Goal: Task Accomplishment & Management: Contribute content

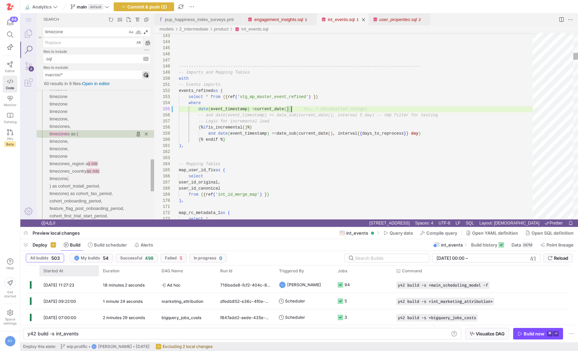
scroll to position [24, 113]
click at [27, 244] on span "button" at bounding box center [25, 245] width 11 height 12
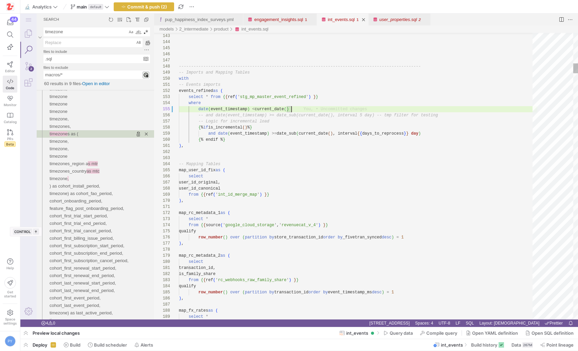
type textarea "map_rc_metadata_1 as ( select * from {{ source('google_cloud_storage', 'revenue…"
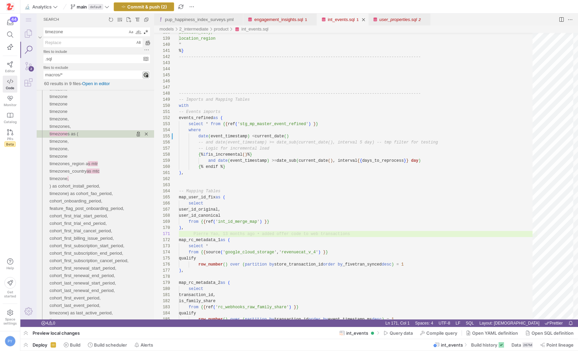
click at [143, 6] on span "Commit & push (2)" at bounding box center [147, 6] width 40 height 5
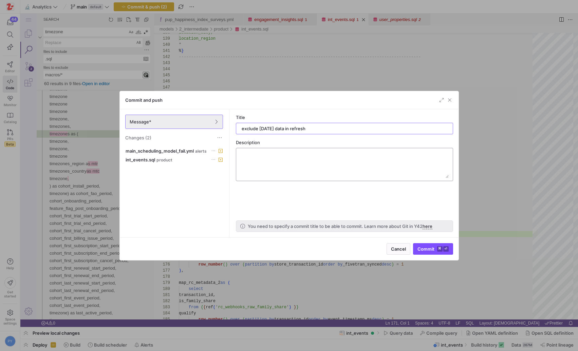
type input "exclude [DATE] data in refresh"
click at [265, 160] on textarea at bounding box center [344, 164] width 208 height 27
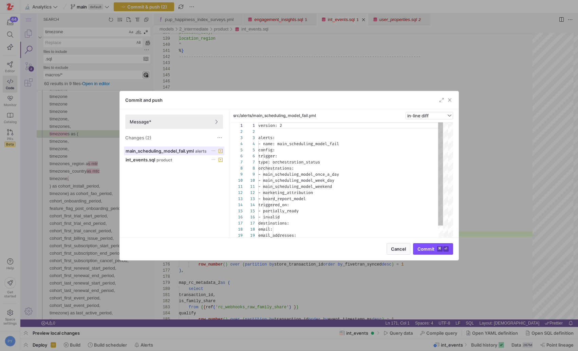
click at [195, 153] on span "alerts" at bounding box center [201, 151] width 12 height 5
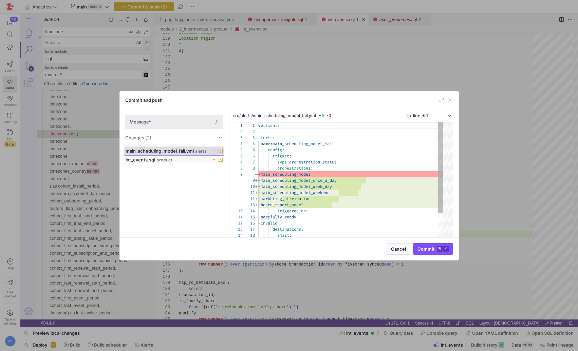
click at [178, 158] on div "int_events.sql product" at bounding box center [167, 159] width 82 height 5
click at [185, 150] on span "main_scheduling_model_fail.yml" at bounding box center [160, 150] width 68 height 5
click at [197, 127] on span at bounding box center [174, 122] width 97 height 14
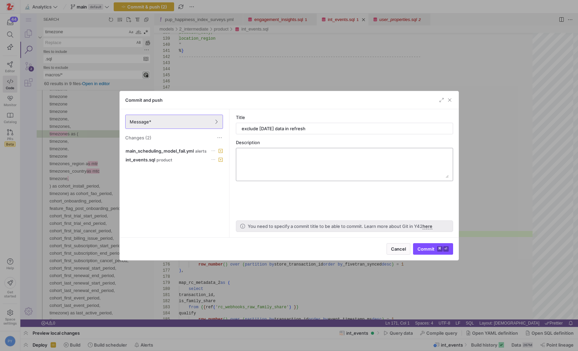
click at [281, 162] on textarea at bounding box center [344, 164] width 208 height 27
type textarea "hopefully this will stop the null dates issues in the pipeline refresh"
click at [434, 248] on span "Commit ⌘ ⏎" at bounding box center [432, 248] width 31 height 5
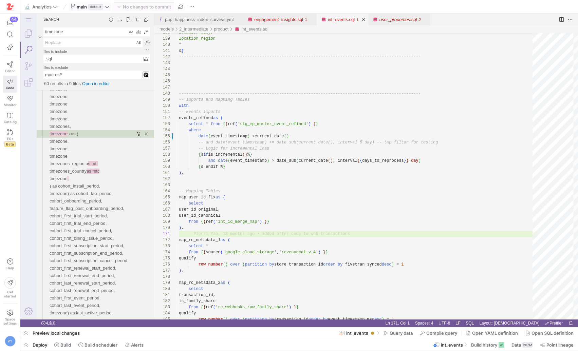
click at [107, 7] on icon at bounding box center [107, 6] width 5 height 5
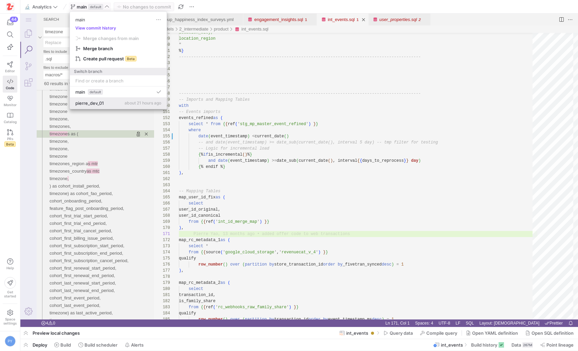
click at [103, 100] on span "pierre_dev_01" at bounding box center [89, 102] width 29 height 5
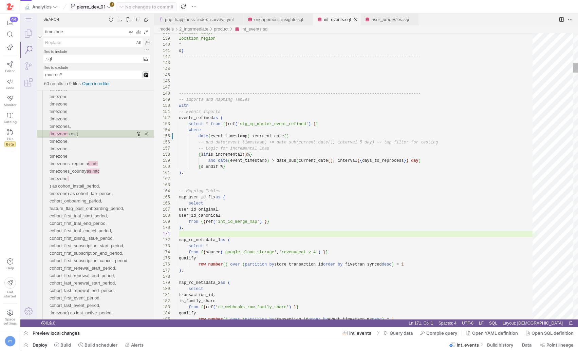
click at [106, 8] on span "pierre_dev_01" at bounding box center [91, 6] width 29 height 5
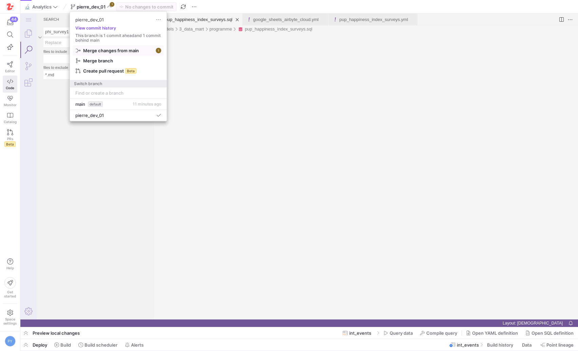
click at [124, 51] on span "Merge changes from main" at bounding box center [111, 50] width 56 height 5
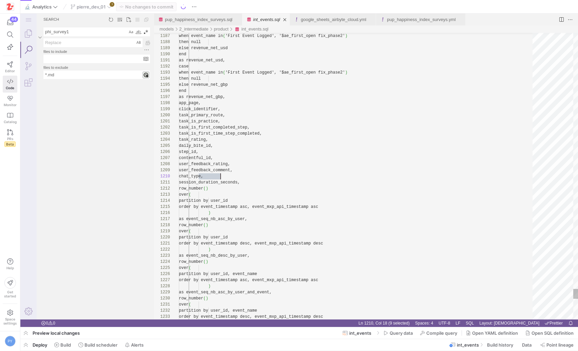
scroll to position [55, 42]
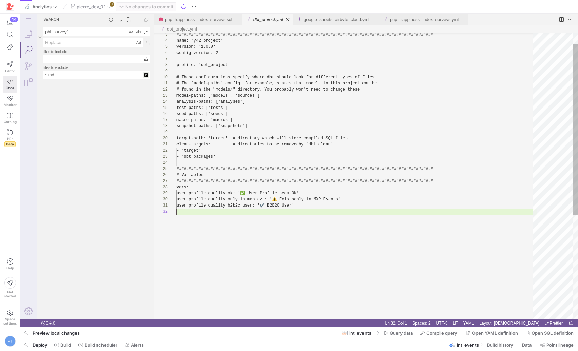
scroll to position [6, 0]
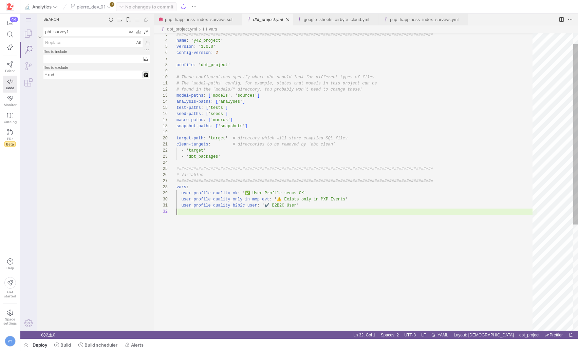
click at [240, 271] on div "################################################## ############################…" at bounding box center [356, 260] width 361 height 493
click at [252, 233] on div "################################################## ############################…" at bounding box center [356, 260] width 361 height 493
click at [152, 119] on div "Search" at bounding box center [95, 206] width 117 height 251
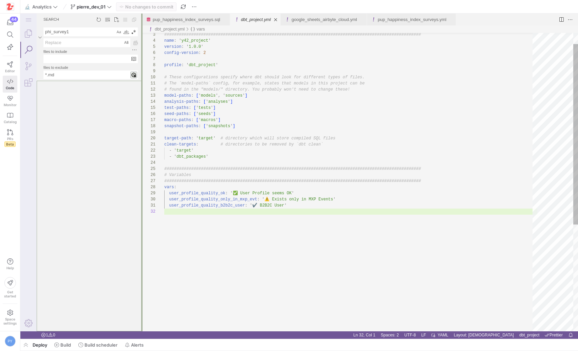
drag, startPoint x: 154, startPoint y: 119, endPoint x: 142, endPoint y: 120, distance: 12.2
click at [142, 120] on div at bounding box center [141, 173] width 1 height 318
click at [195, 140] on div "################################################## ############################…" at bounding box center [350, 260] width 373 height 493
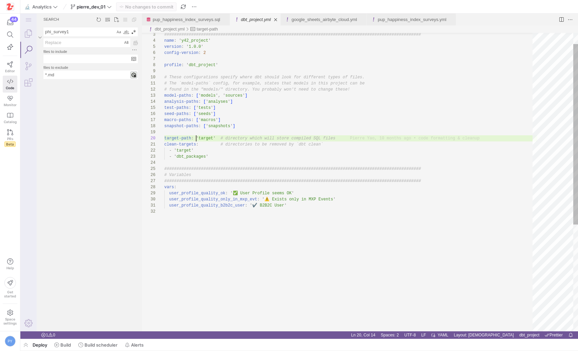
type textarea "user_profile_quality_b2b2c_user: '✔️ B2B2C User'"
click at [370, 300] on div "################################################## ############################…" at bounding box center [350, 260] width 373 height 493
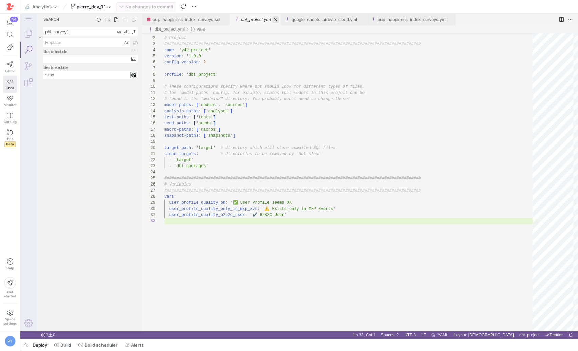
click at [279, 22] on link "Close (⌘W)" at bounding box center [275, 19] width 7 height 7
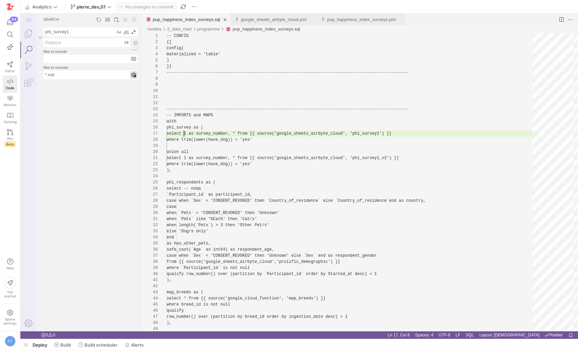
scroll to position [37, 17]
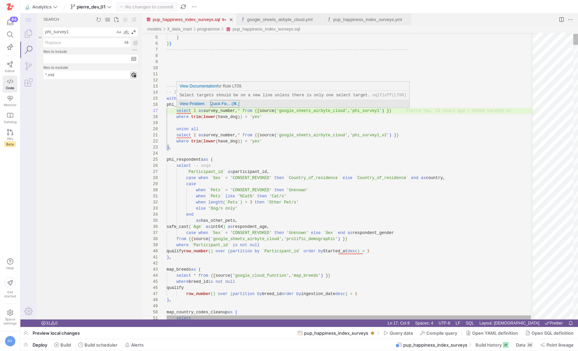
click at [214, 102] on span "Quick Fix... (⌘.)" at bounding box center [225, 103] width 30 height 5
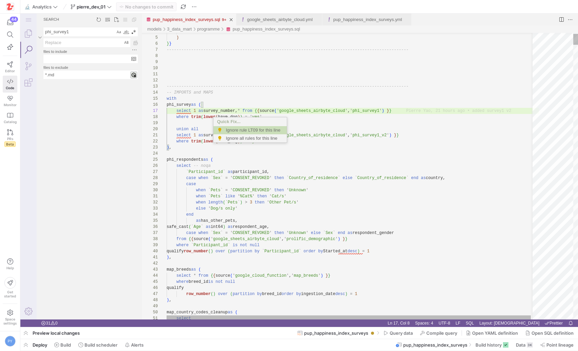
click at [229, 127] on span "Ignore rule LT09 for this line" at bounding box center [255, 130] width 58 height 8
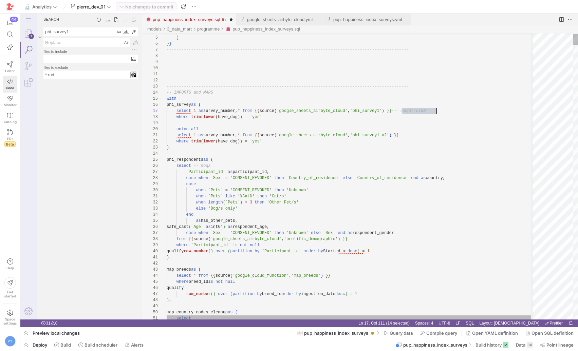
scroll to position [37, 269]
paste textarea "-- noqa: LT09"
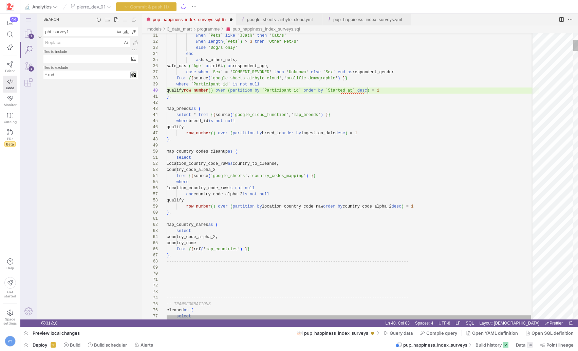
scroll to position [55, 201]
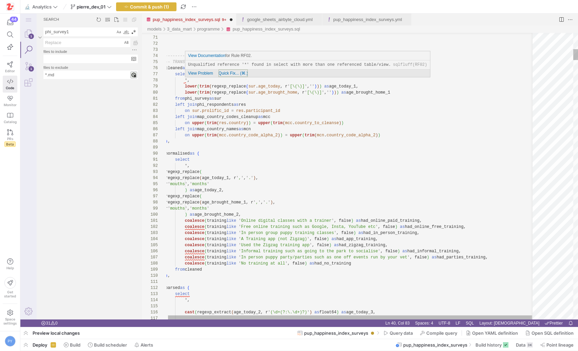
click at [230, 73] on span "Quick Fix... (⌘.)" at bounding box center [234, 73] width 30 height 5
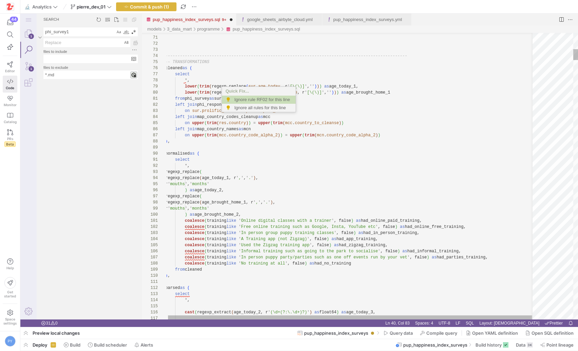
click at [247, 99] on span "Ignore rule RF02 for this line" at bounding box center [263, 100] width 58 height 8
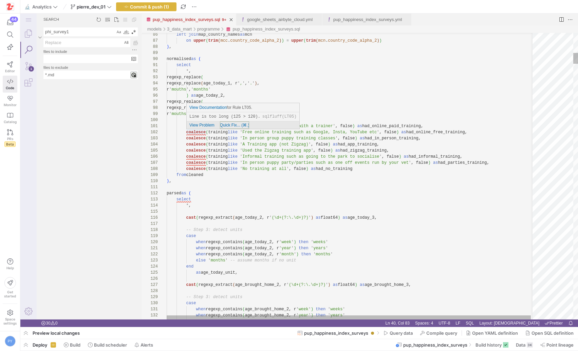
click at [236, 126] on span "Quick Fix... (⌘.)" at bounding box center [235, 125] width 30 height 5
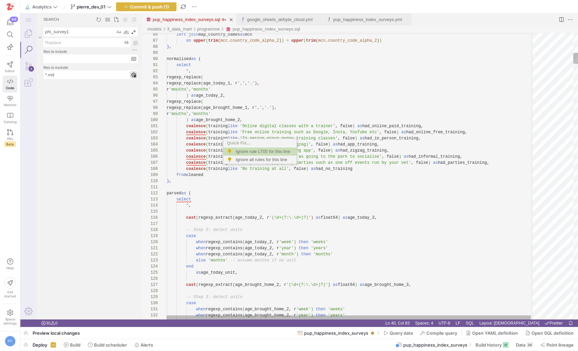
click at [267, 113] on div "86 87 88 89 90 91 92 93 94 95 96 97 98 99 100 101 102 103 104 105 106 107 108 1…" at bounding box center [360, 176] width 436 height 287
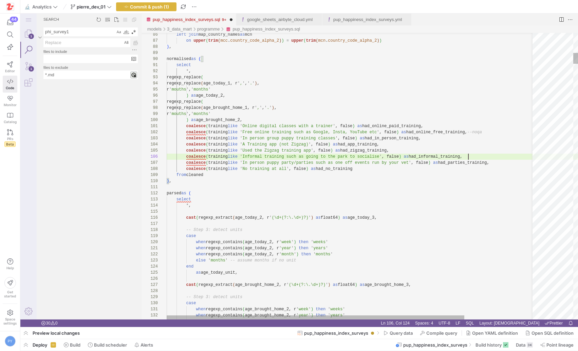
paste textarea "uch as Google, Insta, YouTube etc', false) as had_online_free_training, --noqa …"
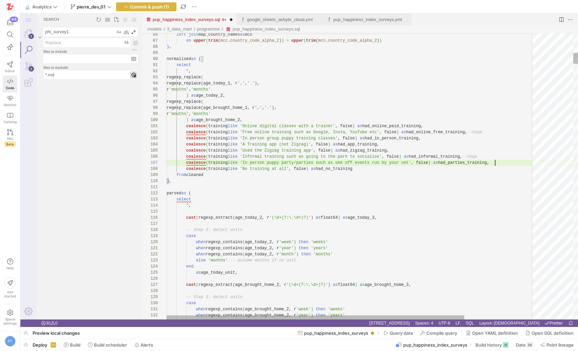
scroll to position [24, 345]
paste textarea "classes', false) as had_in_person_training, coalesce(training like 'A Training …"
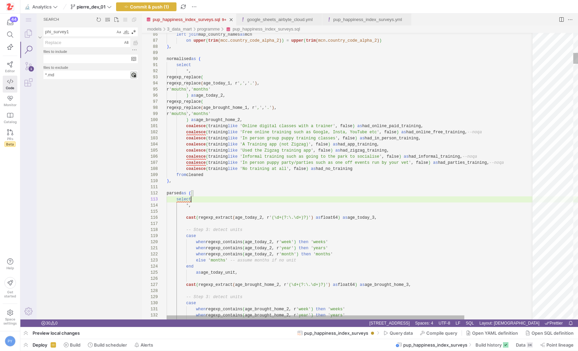
paste textarea "--noqa"
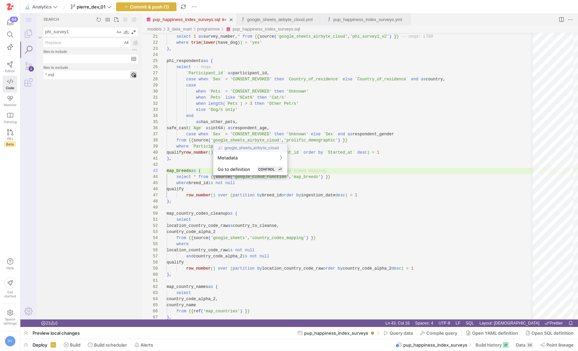
click at [255, 116] on div at bounding box center [289, 175] width 578 height 351
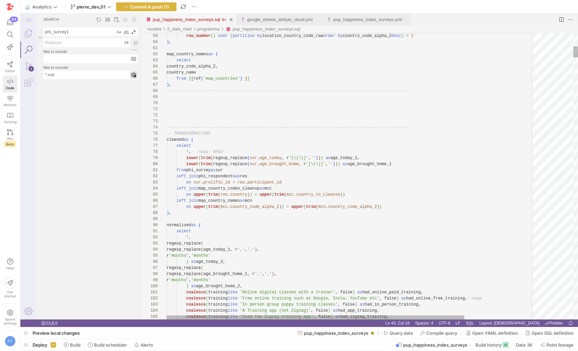
type textarea "from phi_survey as sur left join phi_respondents as res on sur.prolific_id = re…"
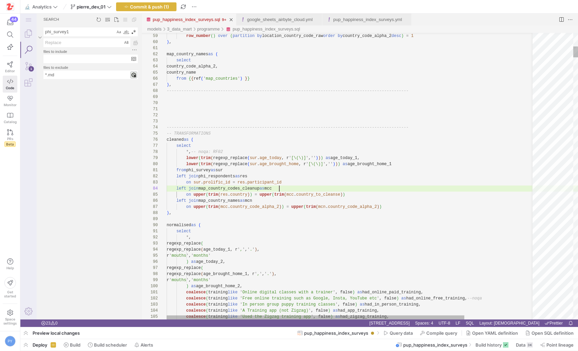
type textarea "a"
type textarea "select *, regexp_replace( regexp_replace(age_today_1, r',', '.'), r'mouths', 'm…"
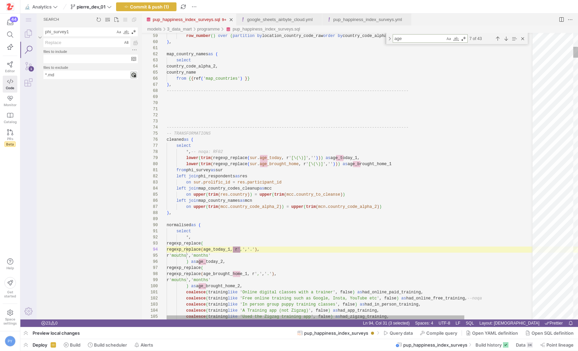
scroll to position [61, 74]
type textarea "age"
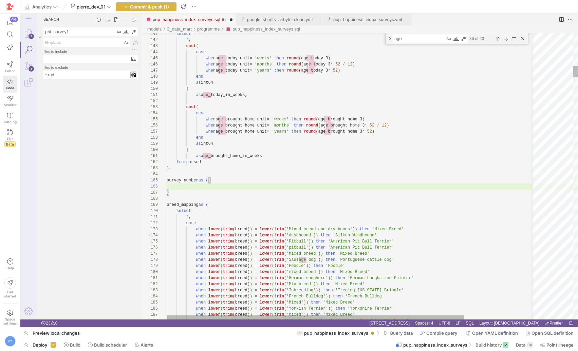
scroll to position [31, 0]
paste textarea "age_today_in_weeks"
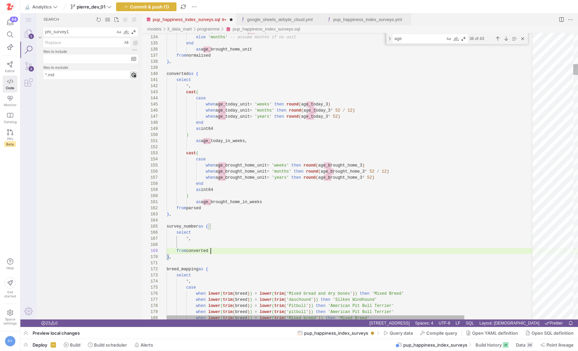
scroll to position [49, 44]
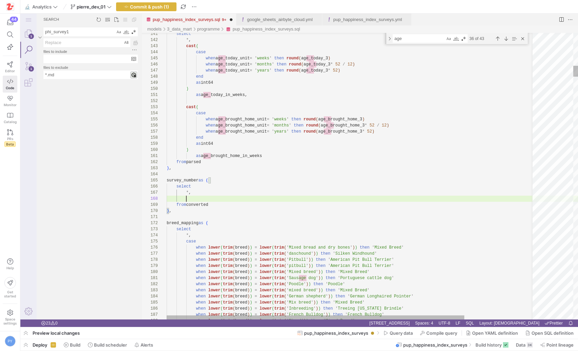
paste textarea "age_today_in_weeks"
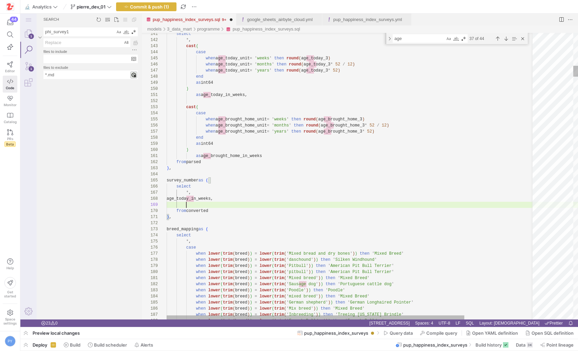
paste textarea "age_brought_home_in_weeks"
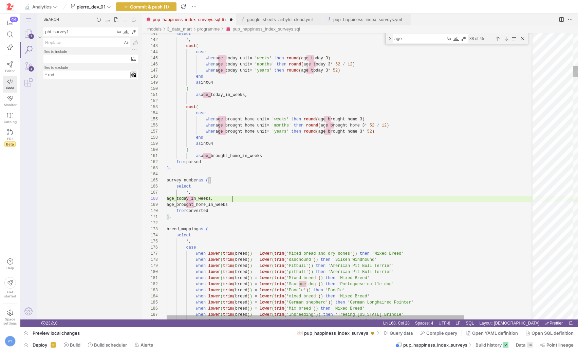
scroll to position [43, 64]
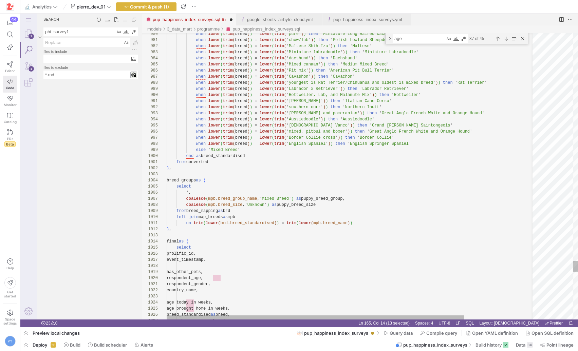
paste textarea "survey_number"
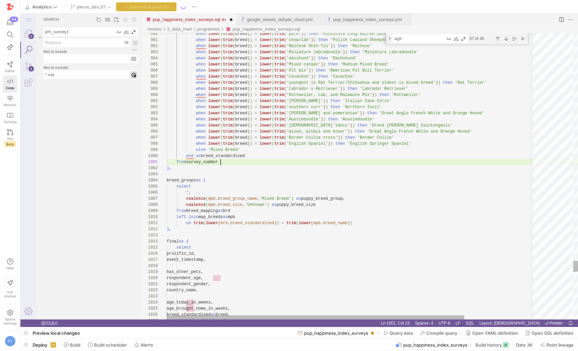
scroll to position [0, 54]
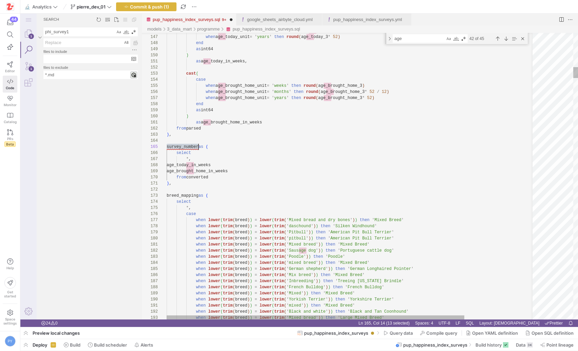
scroll to position [24, 32]
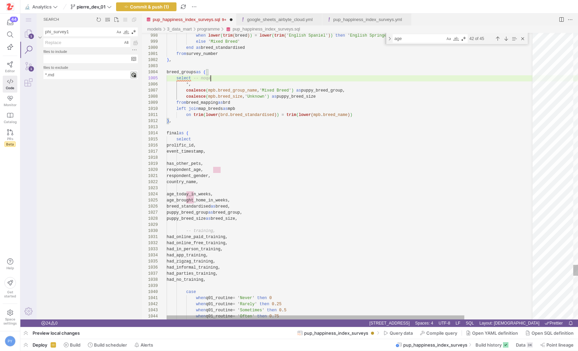
scroll to position [24, 44]
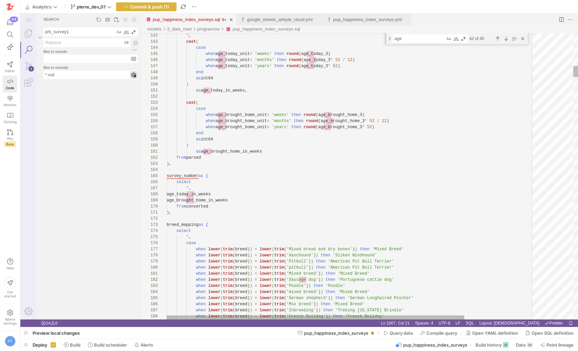
scroll to position [37, 24]
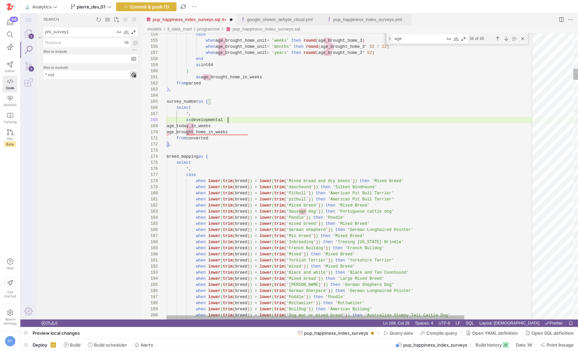
type textarea "as age_brought_home_in_weeks from parsed ), survey_number as ( select *, as dev…"
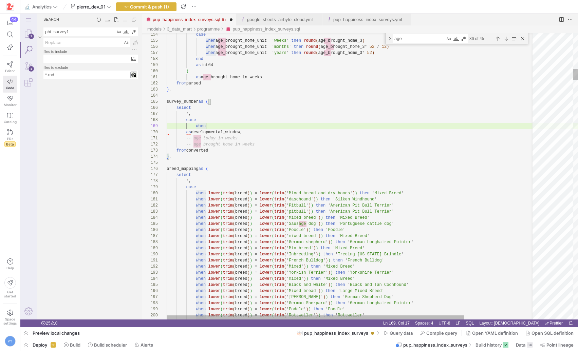
scroll to position [49, 42]
paste textarea "age_today_in_weeks"
paste textarea "Primary Socialisation Window"
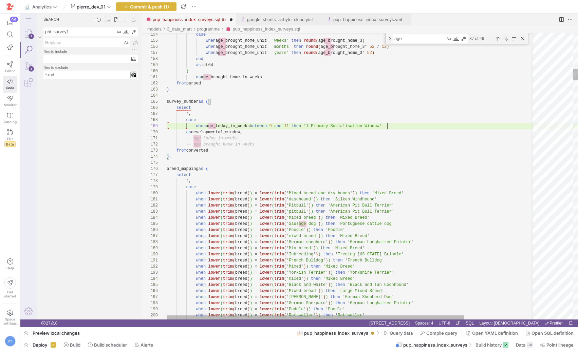
paste textarea "when age_today_in_weeks between 9 and 11 then '1 Primary Socialisation Window'"
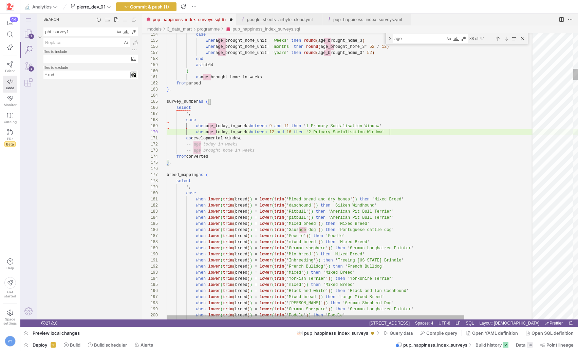
scroll to position [55, 223]
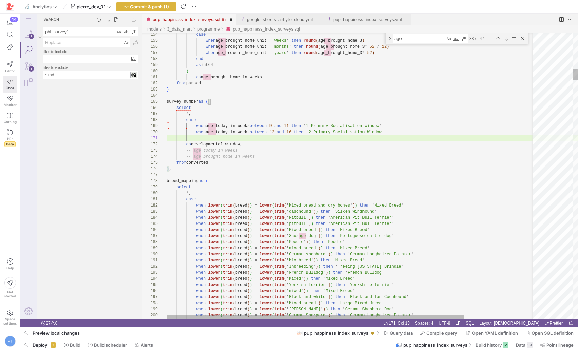
paste textarea "when age_today_in_weeks between 9 and 11 then '1 Primary Socialisation Window'"
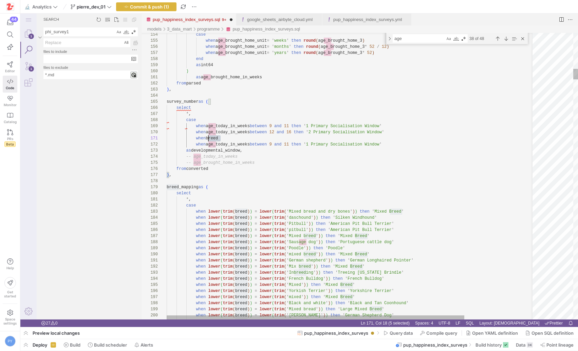
scroll to position [0, 42]
type textarea "when breed when age_today_in_weeks between 9 and 11 then '1 Primary Socialisati…"
type textarea "breed"
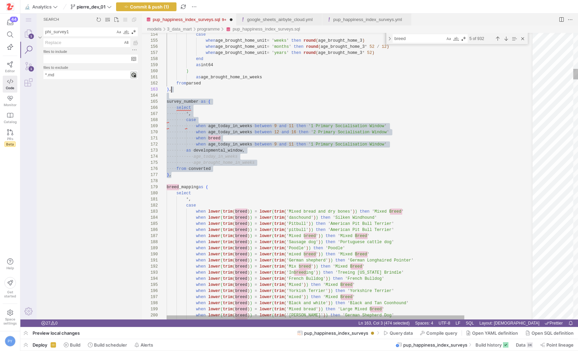
scroll to position [12, 5]
drag, startPoint x: 184, startPoint y: 176, endPoint x: 181, endPoint y: 90, distance: 86.2
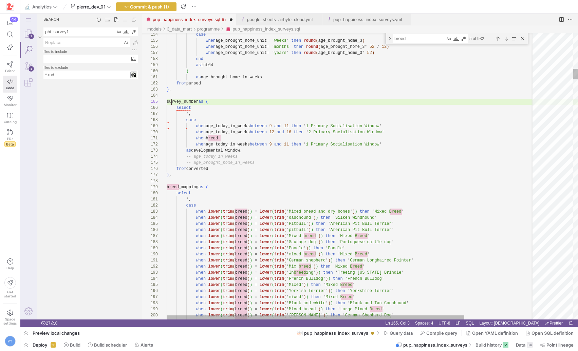
paste textarea "developmental_window"
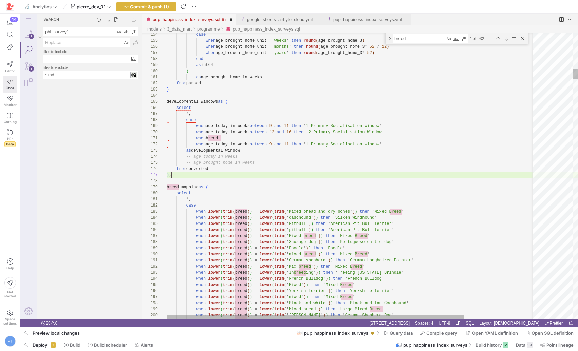
scroll to position [37, 5]
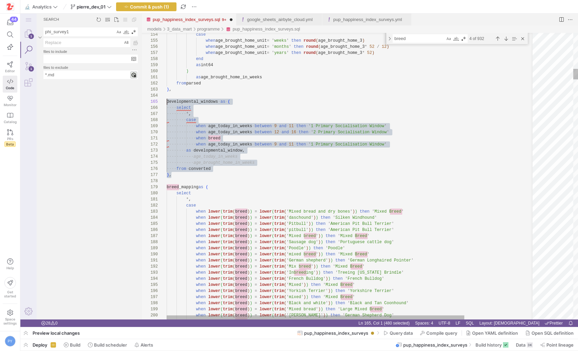
drag, startPoint x: 181, startPoint y: 174, endPoint x: 153, endPoint y: 102, distance: 76.9
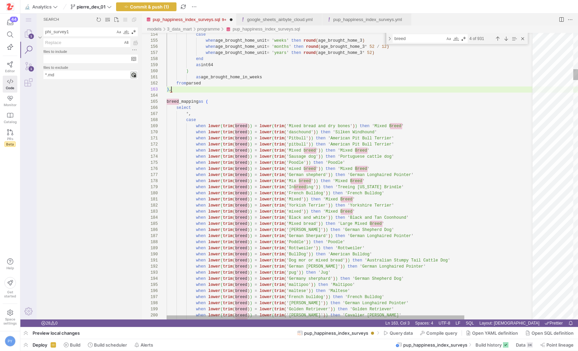
scroll to position [12, 5]
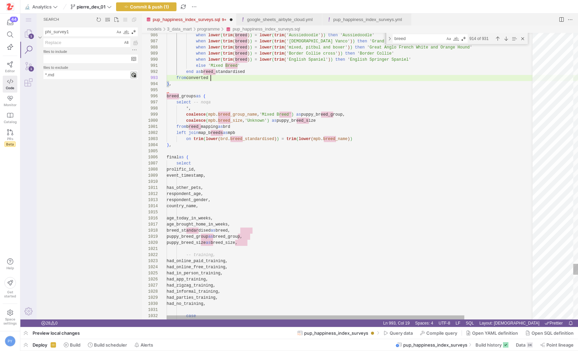
scroll to position [12, 44]
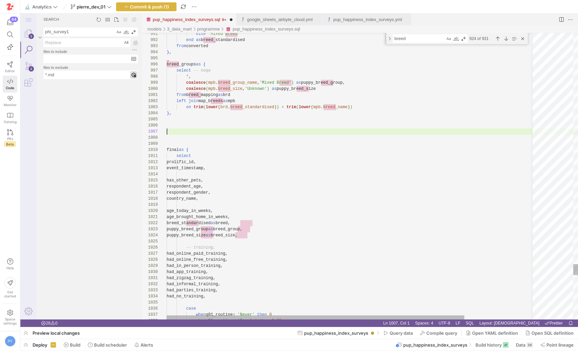
scroll to position [37, 0]
paste textarea "when age_today_in_weeks between 9 and 11 then '1 Primary Socialisation Window' …"
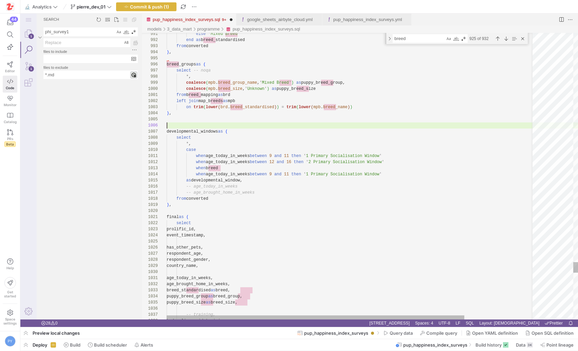
scroll to position [24, 0]
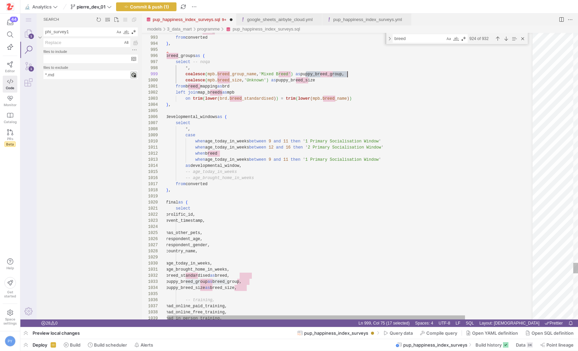
scroll to position [49, 182]
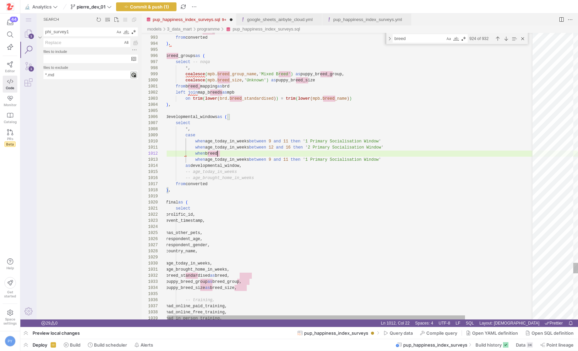
paste textarea "puppy_breed_size"
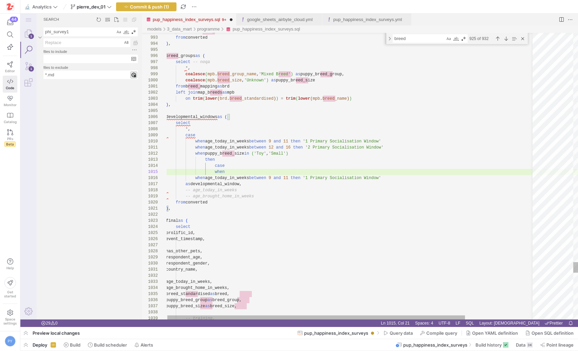
scroll to position [24, 59]
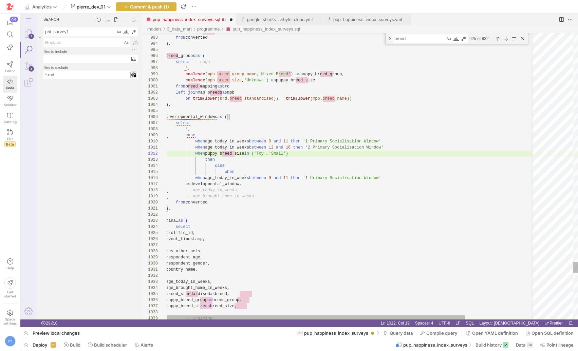
scroll to position [6, 44]
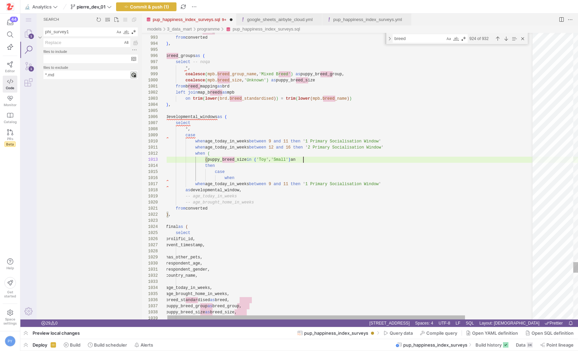
scroll to position [12, 142]
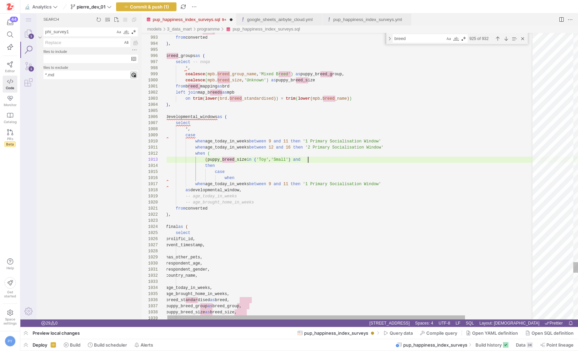
paste textarea "age_today_in_weeks between 9 and 11"
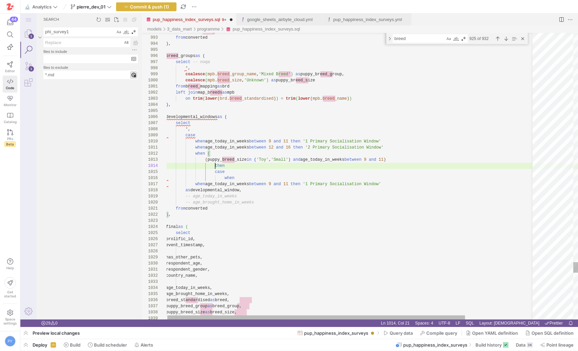
scroll to position [18, 49]
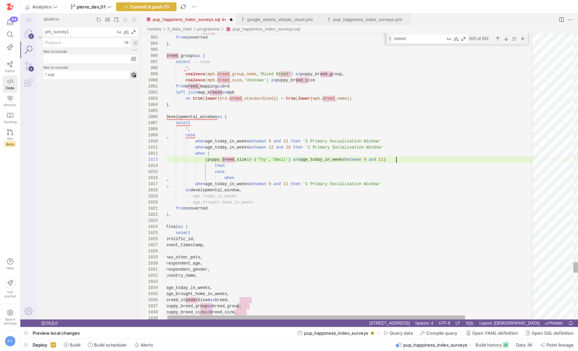
paste textarea "(puppy_breed_size in ('Toy', 'Small') and age_today_in_weeks between 9 and 11)"
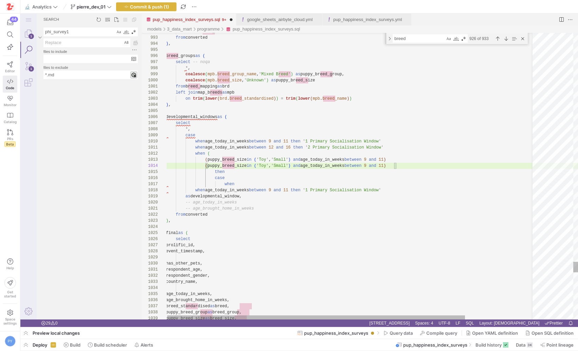
paste textarea "(puppy_breed_size in ('Toy', 'Small') and age_today_in_weeks between 9 and 11)"
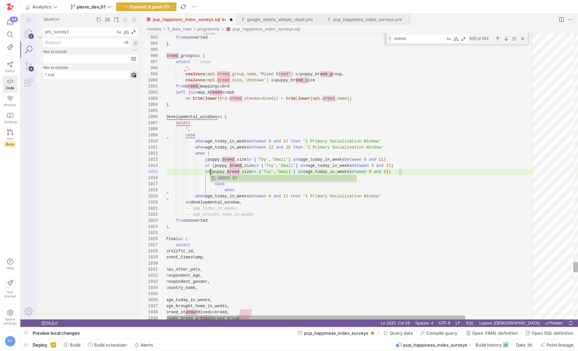
scroll to position [24, 46]
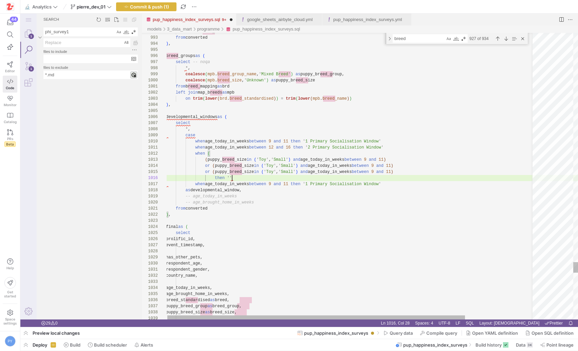
scroll to position [31, 64]
paste textarea "Juvenile Window"
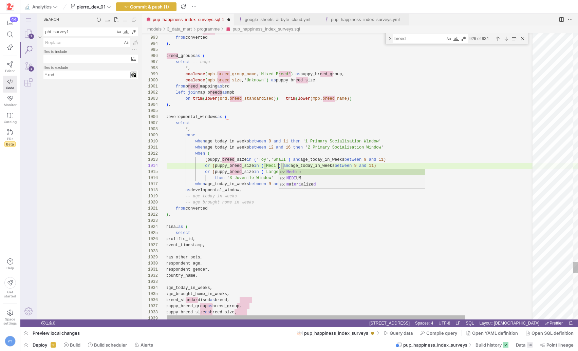
scroll to position [18, 118]
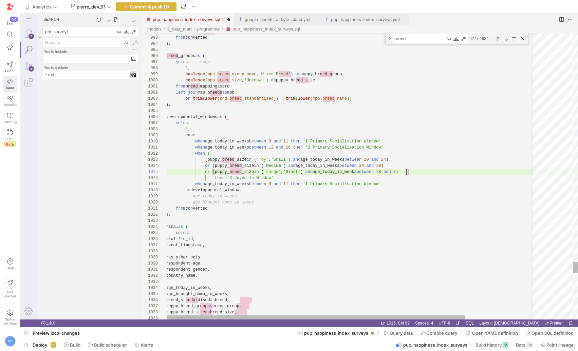
scroll to position [24, 243]
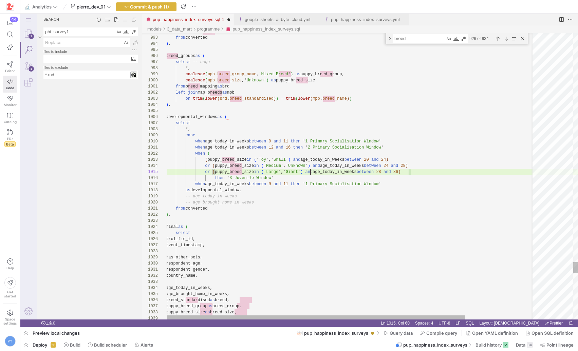
scroll to position [24, 145]
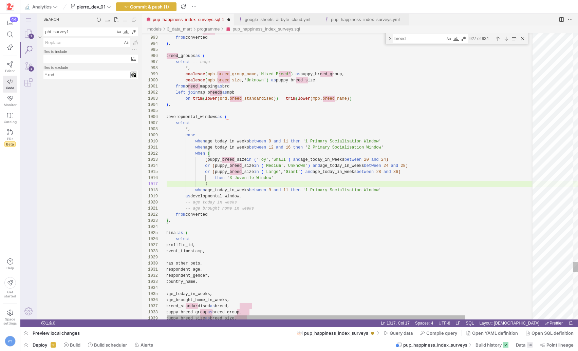
scroll to position [43, 0]
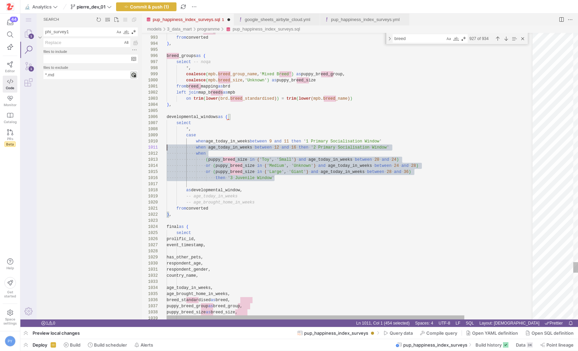
scroll to position [0, 0]
drag, startPoint x: 280, startPoint y: 179, endPoint x: 129, endPoint y: 155, distance: 152.5
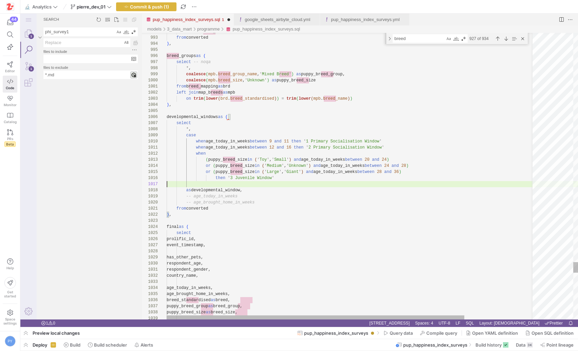
paste textarea "then '3 Juvenile Window' as developmental_window, -- age_today_in_weeks -- age_…"
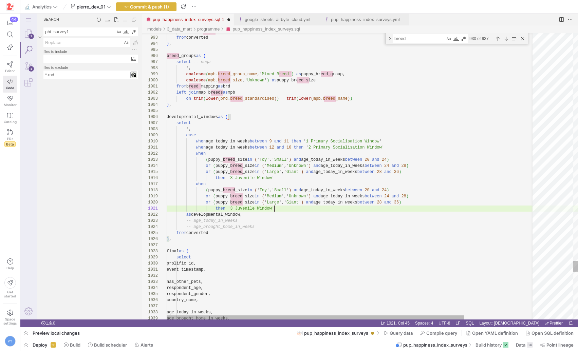
type textarea "then '3 Juvenile Window' as developmental_window, -- age_today_in_weeks -- age_…"
type textarea "M"
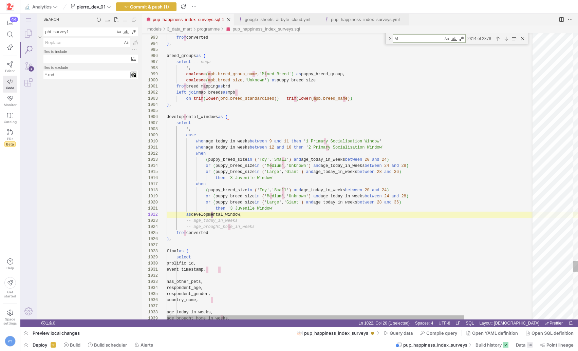
type textarea "as age_brought_home_in_weeks from parsed ), breed_mapping as ( select *, case w…"
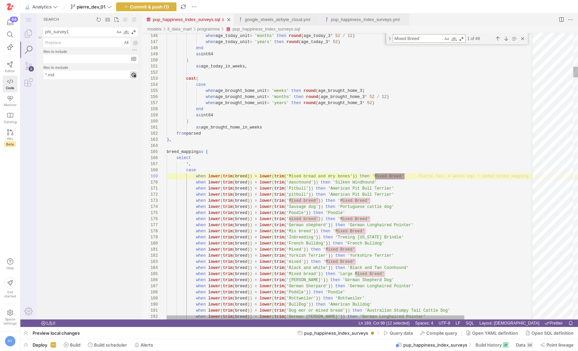
scroll to position [61, 238]
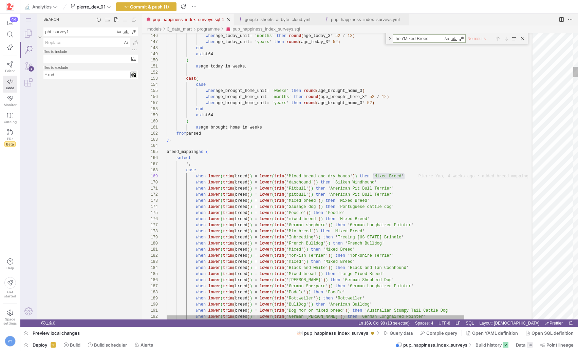
type textarea "then 'Mixed Breed'"
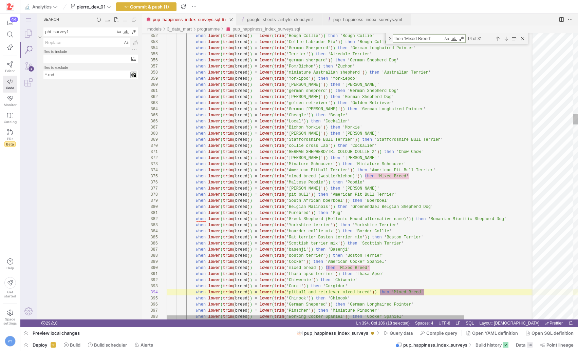
scroll to position [49, 230]
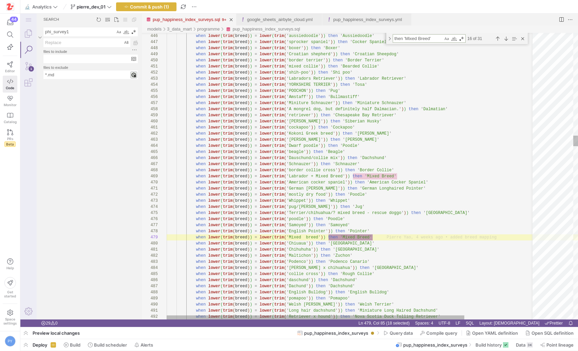
type textarea "when lower(trim(breed)) = lower(trim('Long hair dachshund')) then 'Miniature Lo…"
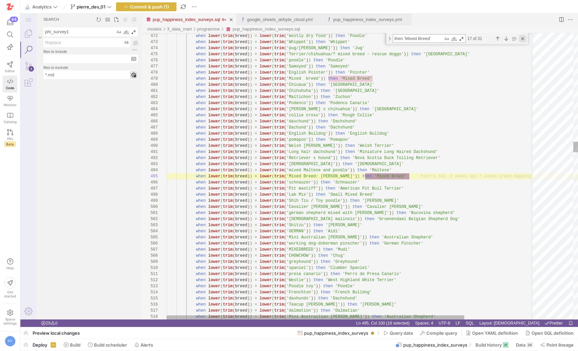
type textarea "then 'Mixed Breed'"
click at [521, 41] on div "Close (Escape)" at bounding box center [522, 38] width 7 height 7
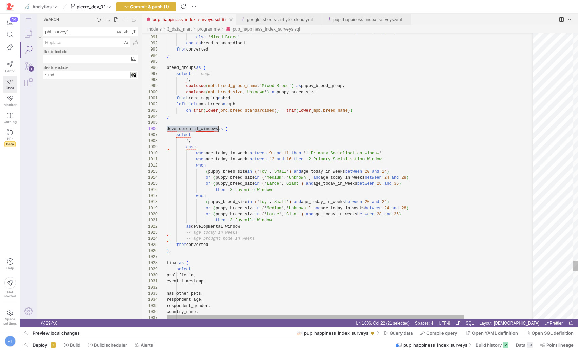
scroll to position [31, 52]
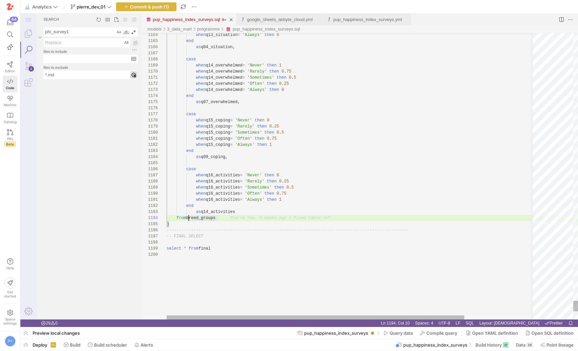
paste textarea "developmental_windows"
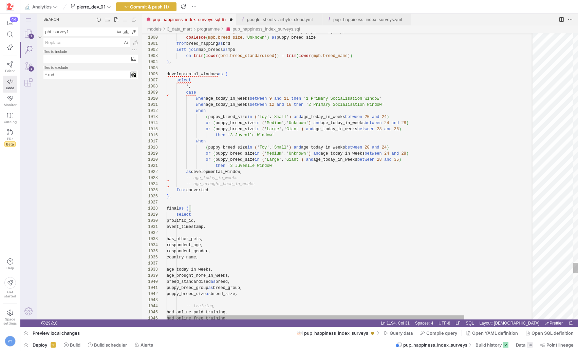
paste textarea "breed_groups"
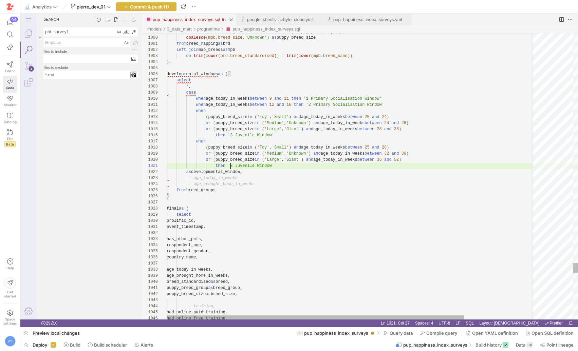
paste textarea "Adolescence Window"
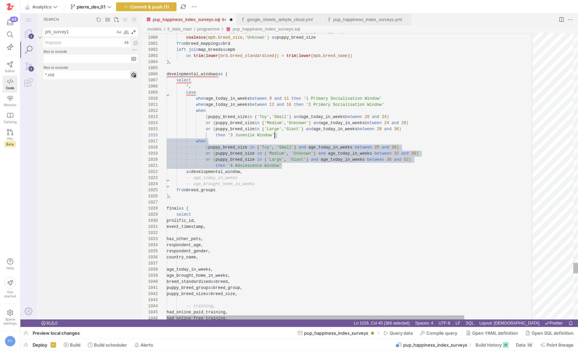
scroll to position [0, 115]
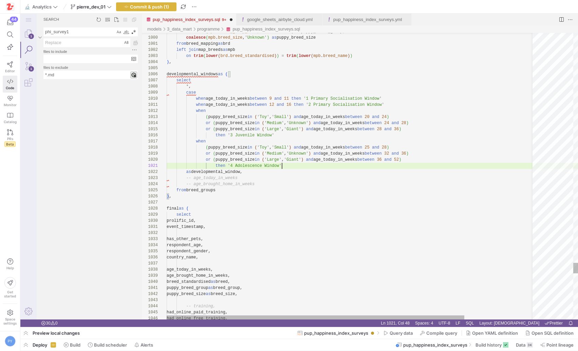
paste textarea "when (puppy_breed_size in ('Toy', 'Small') and age_today_in_weeks between 25 an…"
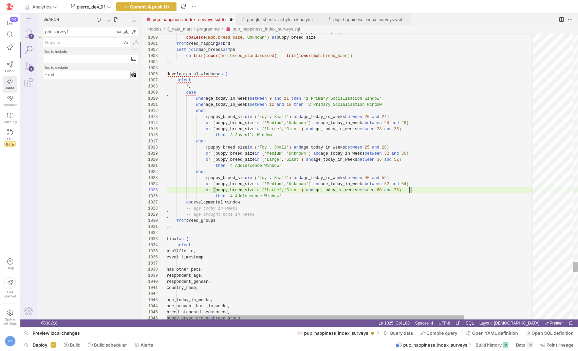
scroll to position [24, 243]
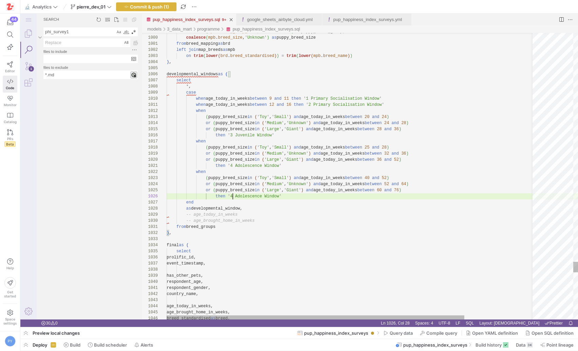
paste textarea "ult"
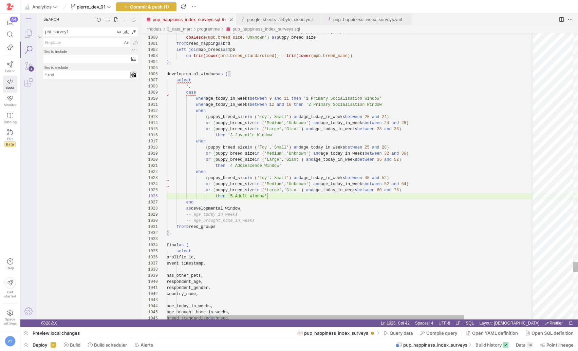
scroll to position [37, 27]
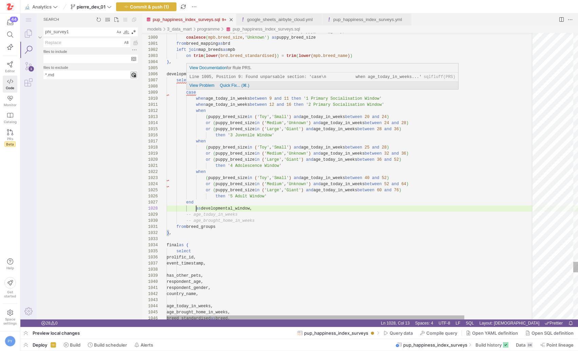
scroll to position [49, 30]
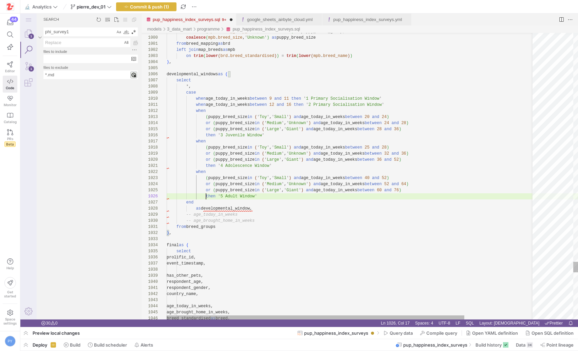
scroll to position [31, 39]
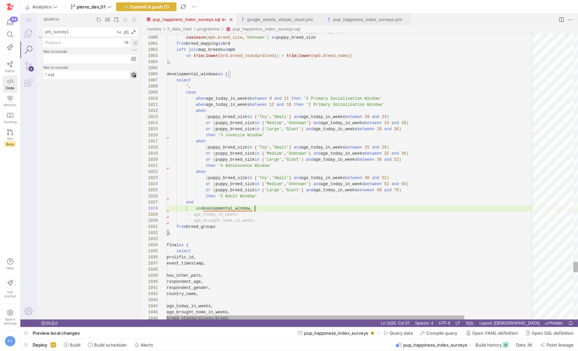
scroll to position [43, 86]
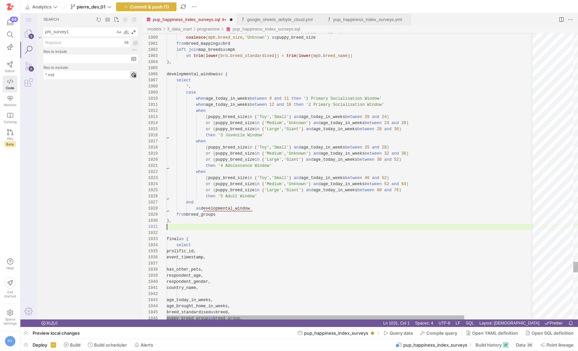
scroll to position [6, 0]
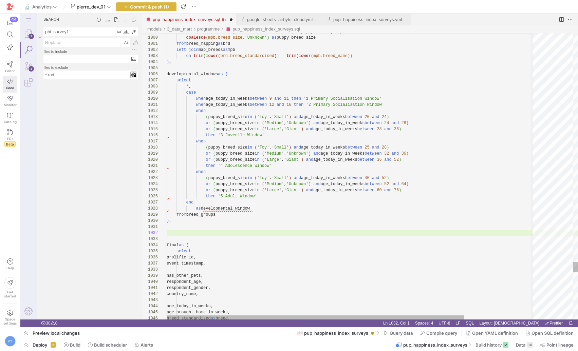
paste textarea "-- age_today_in_weeks -- age_brought_home_in_weeks final as ( select prolific_i…"
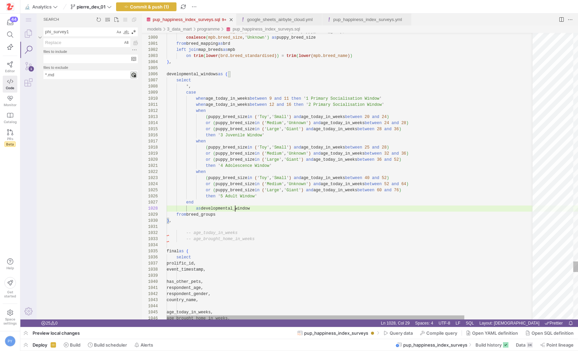
scroll to position [43, 86]
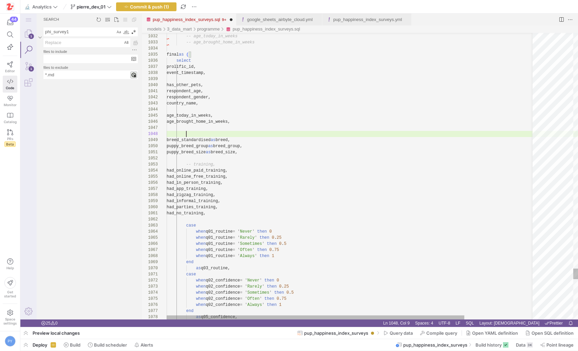
paste textarea "developmental_window"
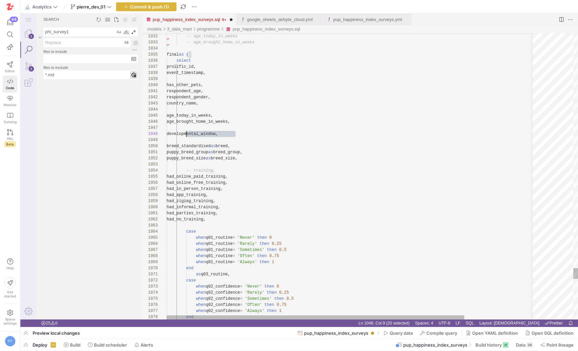
scroll to position [43, 20]
type textarea "respondent_age, respondent_gender, country_name, age_today_in_weeks, age_brough…"
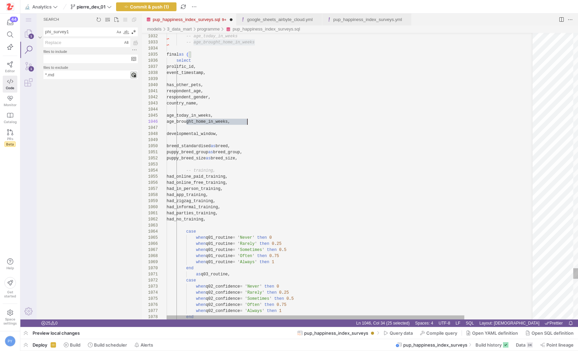
type textarea "age_brought_home_in_weeks"
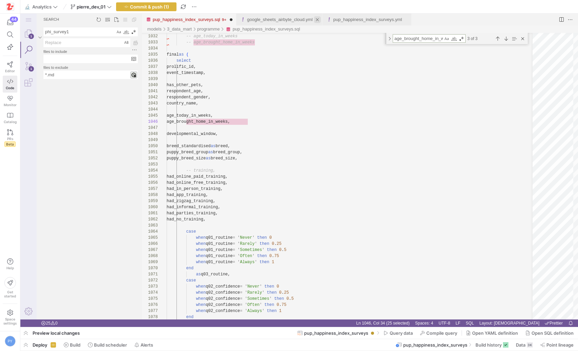
click at [321, 19] on link "Close (⌘W)" at bounding box center [317, 19] width 7 height 7
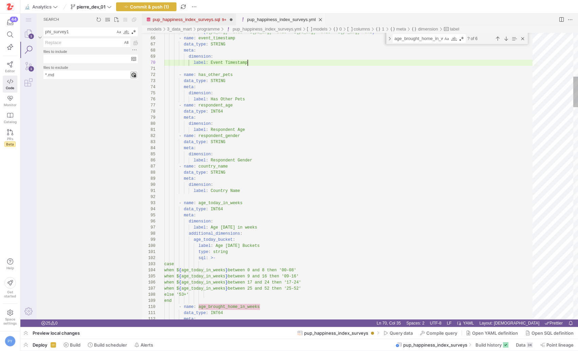
click at [291, 22] on div "pup_happiness_index_surveys.yml" at bounding box center [281, 20] width 69 height 12
click at [506, 38] on div "Next Match (Enter)" at bounding box center [505, 38] width 7 height 7
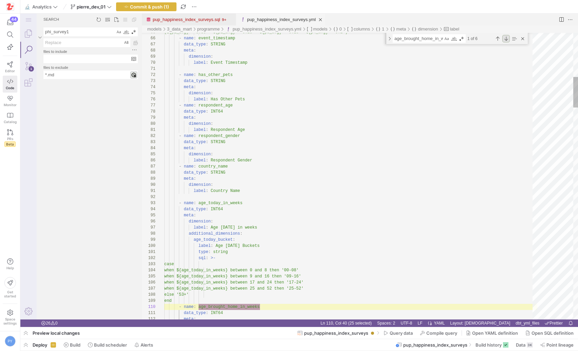
scroll to position [0, 96]
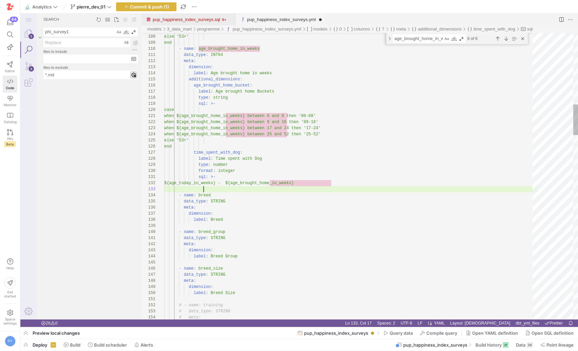
scroll to position [12, 0]
paste textarea "developmental_window"
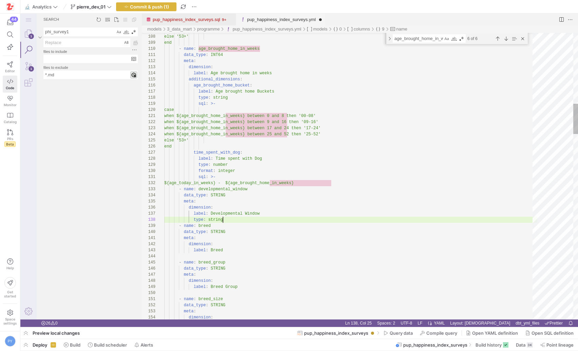
scroll to position [43, 59]
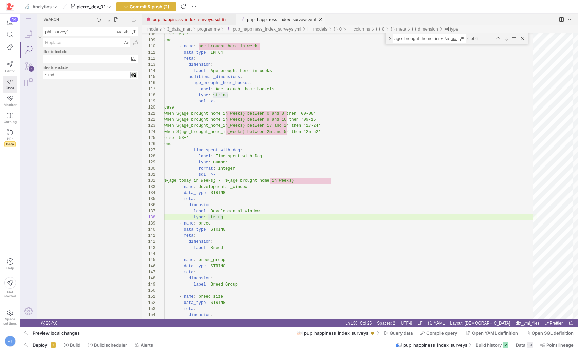
type textarea "sql: >- ${age_today_in_weeks} - ${age_brought_home_in_weeks} - name: developmen…"
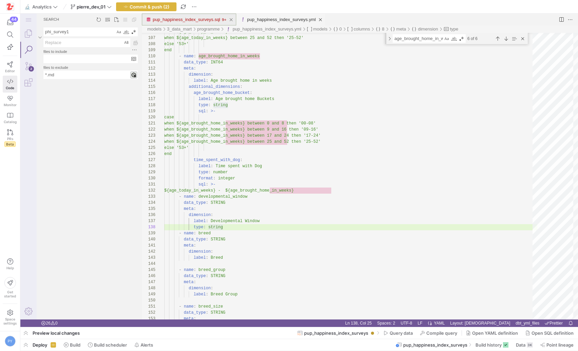
click at [208, 15] on div "pup_happiness_index_surveys.sql" at bounding box center [187, 20] width 68 height 12
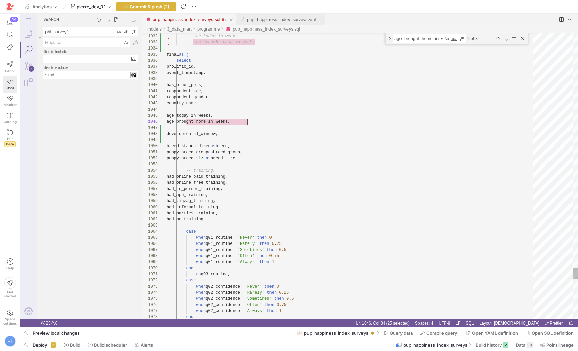
scroll to position [31, 81]
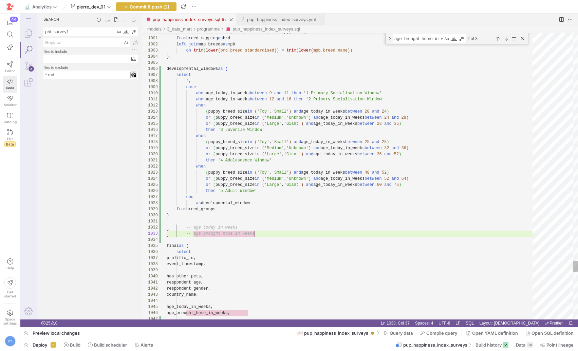
scroll to position [12, 88]
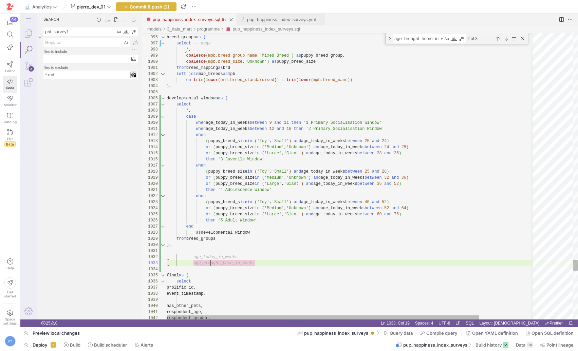
scroll to position [12, 88]
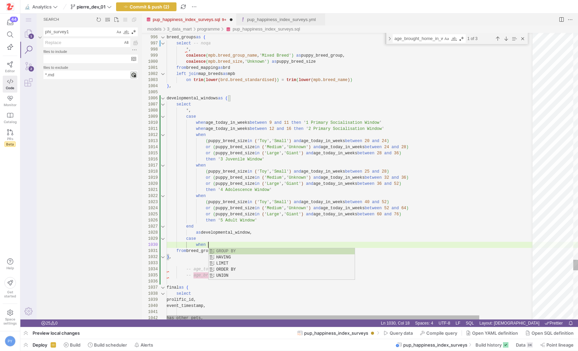
paste textarea "then '4 Adolescence Window' when (puppy_breed_size in ('Toy', 'Small') and age_…"
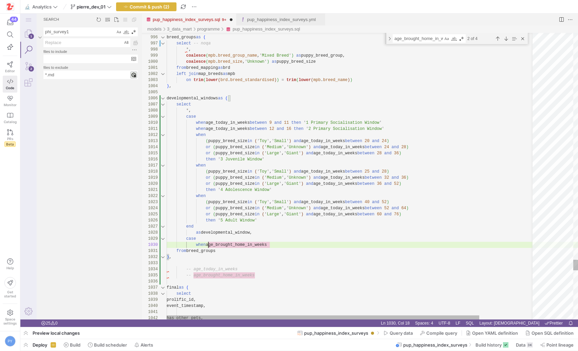
paste textarea "then '4 Adolescence Window' when (puppy_breed_size in ('Toy', 'Small') and age_…"
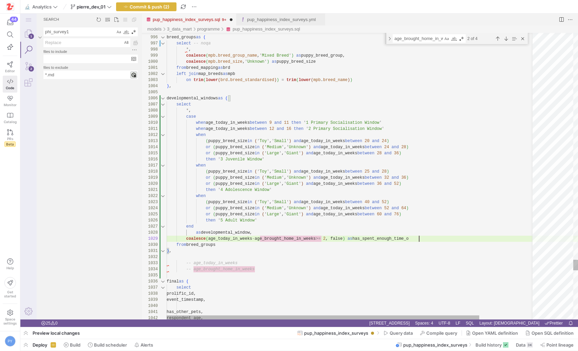
scroll to position [43, 257]
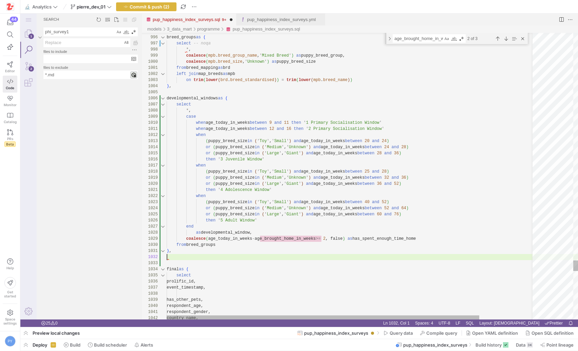
scroll to position [0, 5]
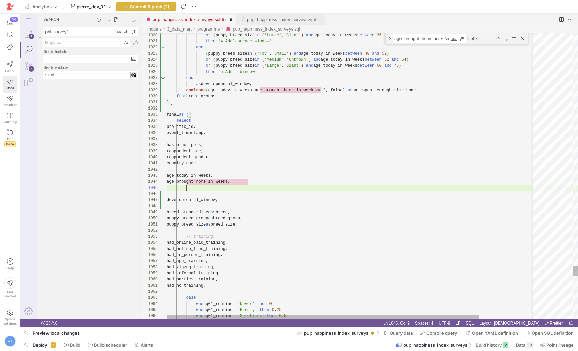
paste textarea "has_spent_enough_time_home"
type textarea "country_name, age_today_in_weeks, age_brought_home_in_weeks, developmental_wind…"
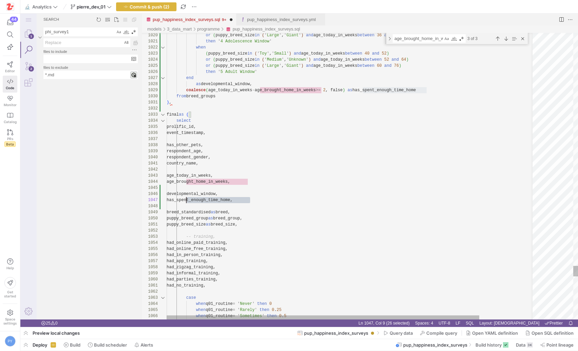
scroll to position [37, 20]
click at [276, 21] on link "pup_happiness_index_surveys.yml" at bounding box center [281, 19] width 69 height 5
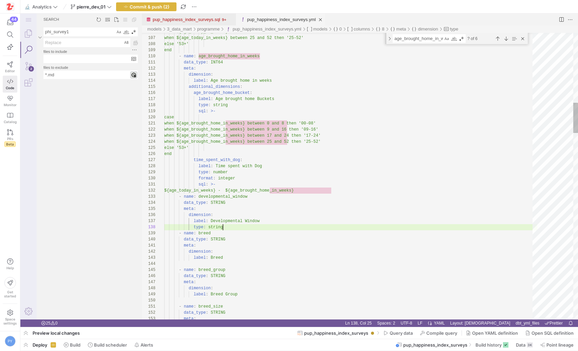
scroll to position [43, 59]
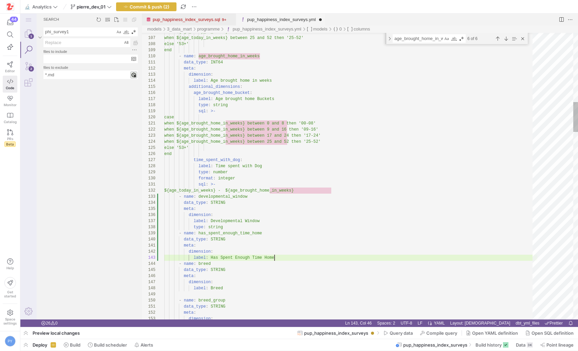
scroll to position [12, 110]
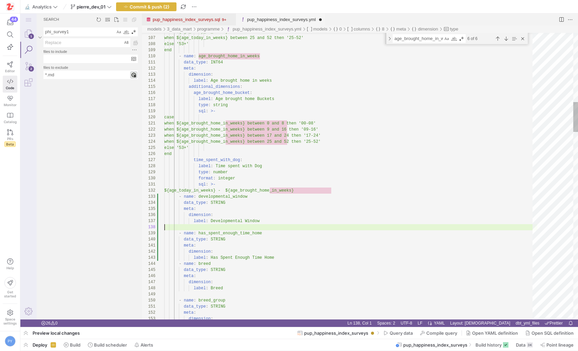
scroll to position [37, 96]
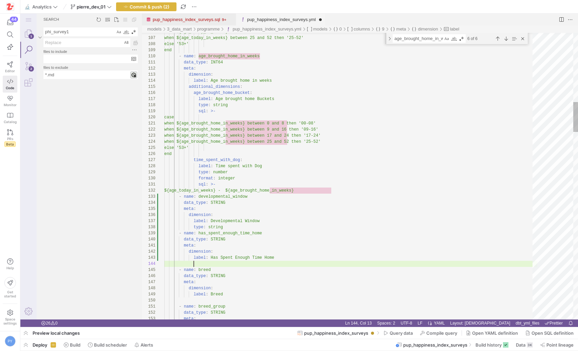
type textarea "meta: dimension: label: Has Spent Enough Time Home type: string - name: breed d…"
click at [190, 17] on link "pup_happiness_index_surveys.sql" at bounding box center [187, 19] width 68 height 5
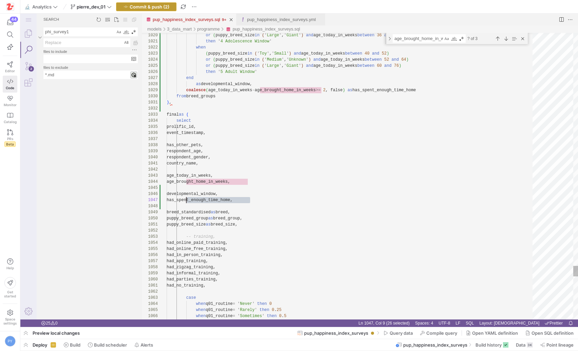
scroll to position [37, 20]
click at [161, 4] on span "Commit & push (2)" at bounding box center [150, 6] width 40 height 5
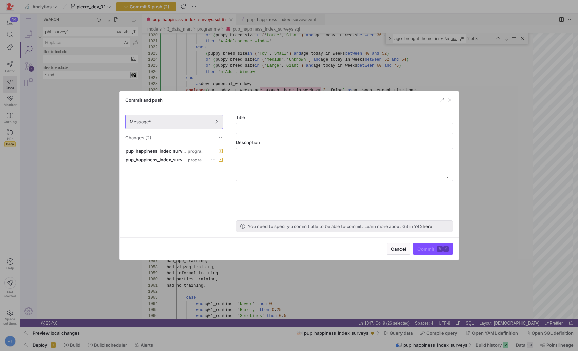
click at [280, 131] on input "text" at bounding box center [345, 128] width 206 height 5
type input "wip phi"
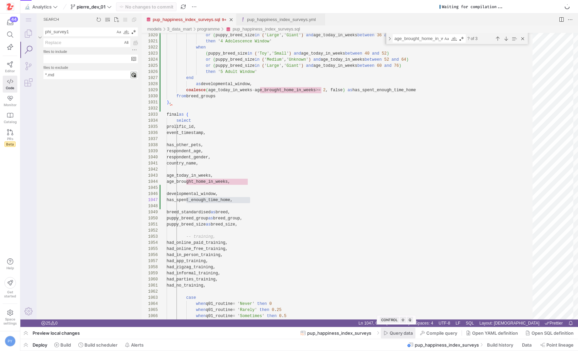
click at [402, 335] on span "Query data" at bounding box center [401, 332] width 23 height 5
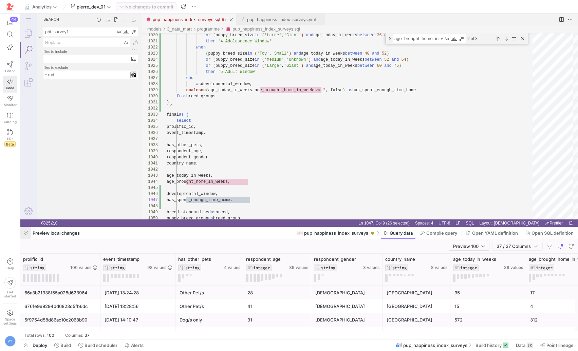
click at [25, 232] on span "button" at bounding box center [25, 233] width 11 height 12
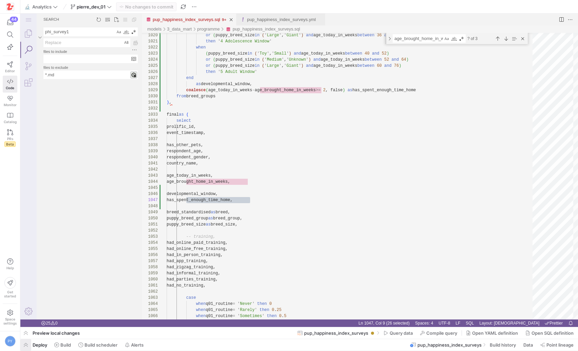
click at [26, 347] on span "button" at bounding box center [25, 345] width 11 height 12
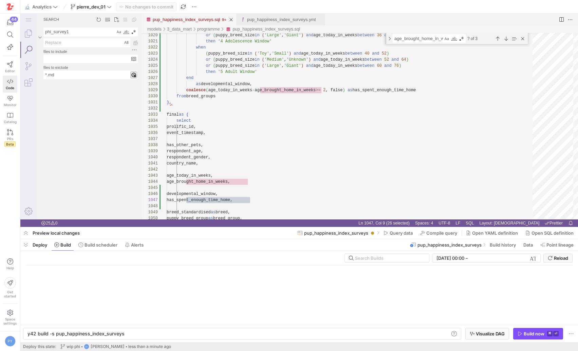
scroll to position [0, 95]
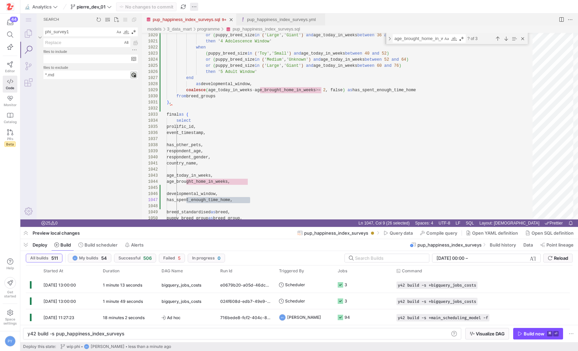
click at [197, 4] on span "button" at bounding box center [194, 7] width 8 height 8
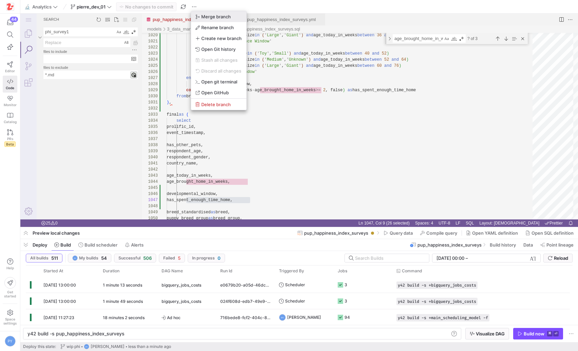
click at [223, 15] on span "Merge branch" at bounding box center [216, 16] width 30 height 5
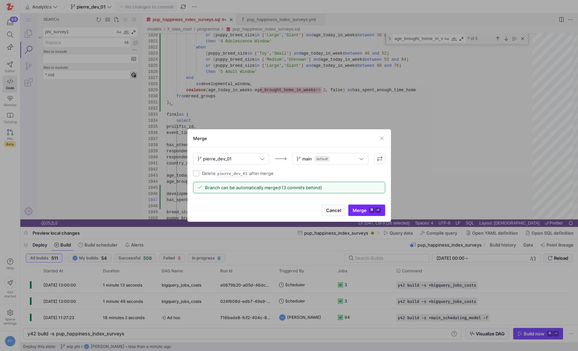
click at [365, 210] on span "Merge ⌘ ⏎" at bounding box center [367, 210] width 28 height 5
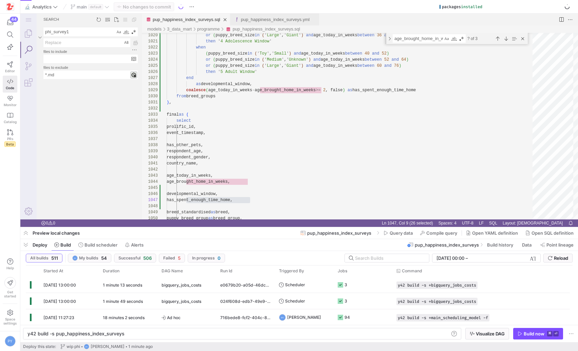
type textarea "y42 build"
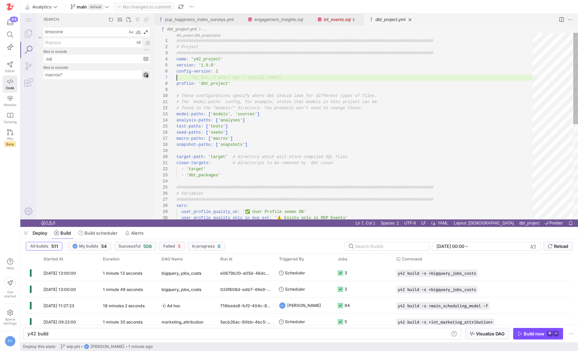
scroll to position [37, 0]
click at [413, 21] on link "Close (⌘W)" at bounding box center [409, 19] width 7 height 7
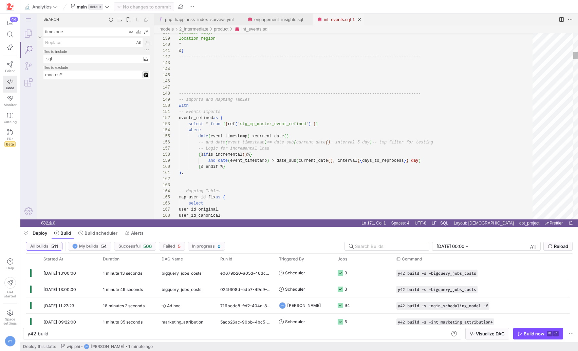
click at [418, 21] on div "pup_happiness_index_surveys.yml engagement_insights.sql int_events.sql" at bounding box center [355, 20] width 402 height 12
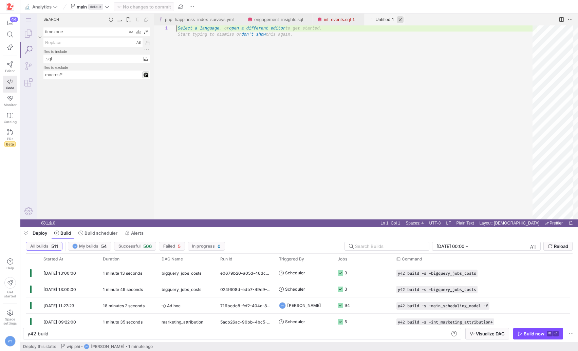
click at [403, 20] on link "Close (⌘W)" at bounding box center [400, 19] width 7 height 7
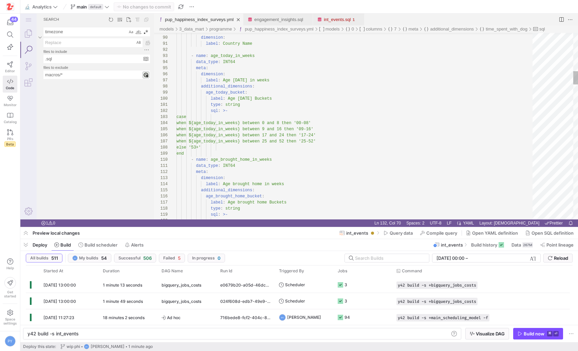
click at [204, 15] on div "pup_happiness_index_surveys.yml" at bounding box center [199, 20] width 69 height 12
click at [534, 334] on div "Build now" at bounding box center [534, 333] width 21 height 5
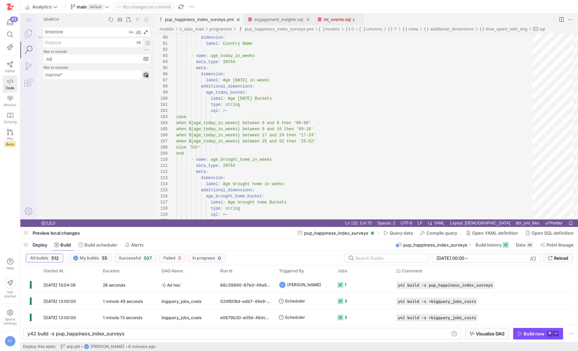
click at [286, 16] on div "engagement_insights.sql" at bounding box center [278, 20] width 49 height 12
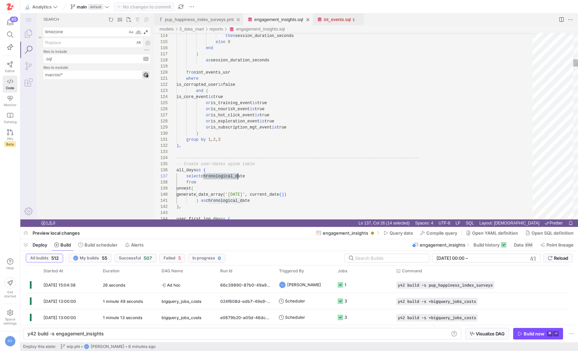
scroll to position [37, 61]
click at [190, 15] on div "pup_happiness_index_surveys.yml" at bounding box center [199, 20] width 69 height 12
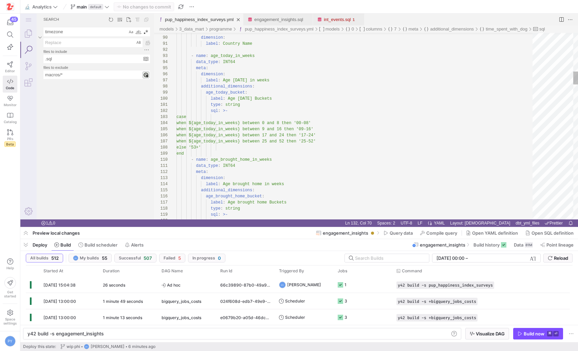
type textarea "y42 build -s pup_happiness_index_surveys"
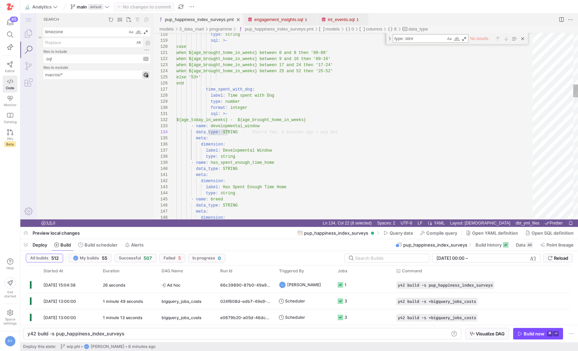
type textarea "type:"
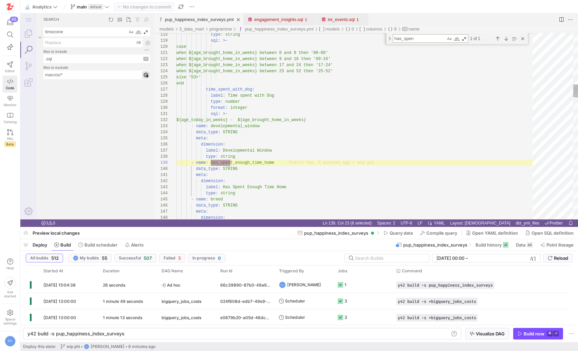
scroll to position [6, 54]
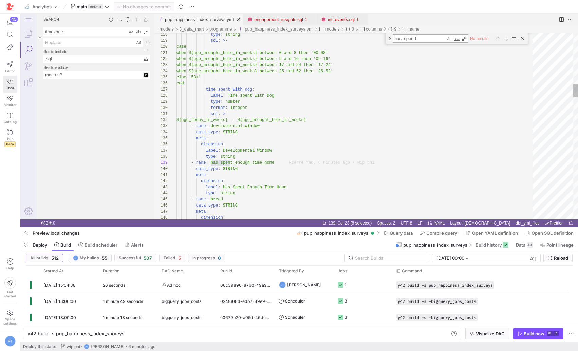
type textarea "has_spend"
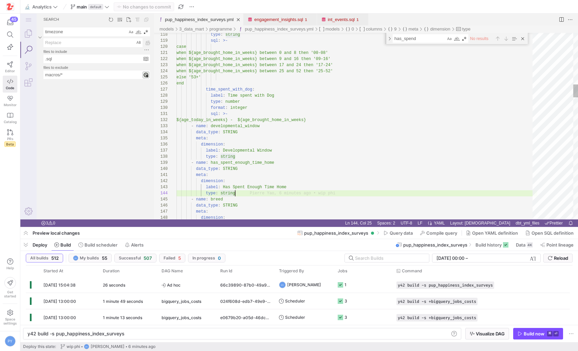
type textarea "meta: dimension: label: Has Spent Enough Time Home type: boolean - name: breed …"
click at [147, 11] on button "Commit & push (1)" at bounding box center [144, 6] width 60 height 9
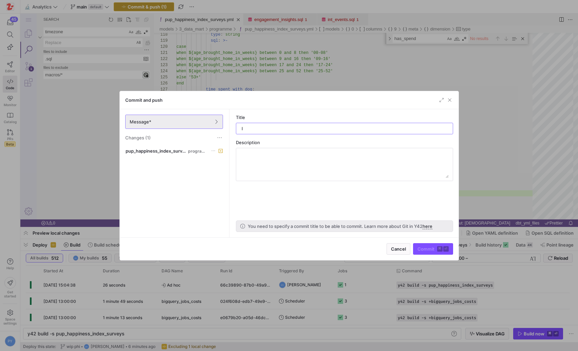
type input "ld"
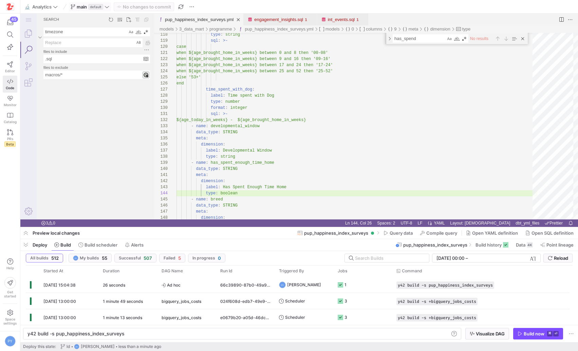
click at [105, 6] on icon at bounding box center [107, 6] width 5 height 5
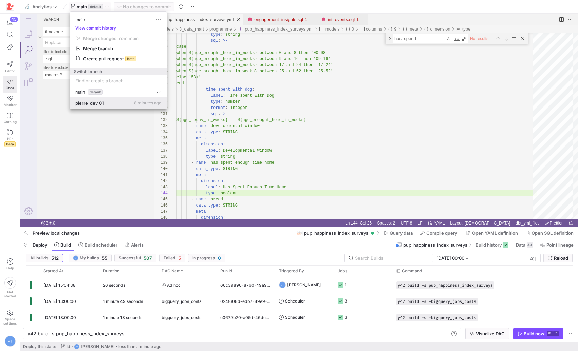
click at [113, 103] on div "pierre_dev_01 8 minutes ago" at bounding box center [118, 102] width 86 height 5
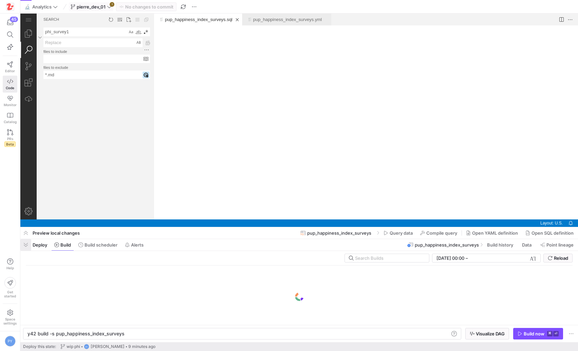
click at [26, 244] on span "button" at bounding box center [25, 245] width 11 height 12
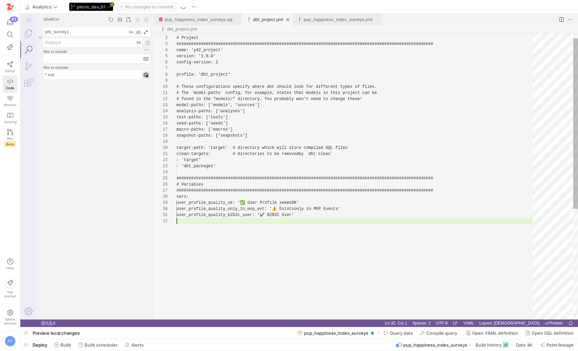
scroll to position [6, 0]
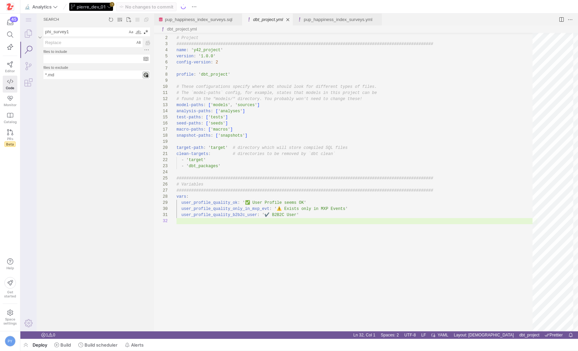
click at [108, 4] on div "pierre_dev_01 1" at bounding box center [91, 6] width 44 height 9
click at [111, 4] on div "pierre_dev_01 1" at bounding box center [91, 6] width 44 height 9
click at [109, 6] on div "pierre_dev_01 1" at bounding box center [91, 6] width 44 height 9
click at [109, 6] on icon at bounding box center [109, 6] width 5 height 5
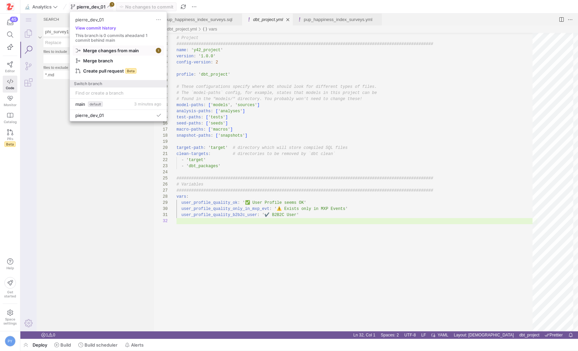
click at [143, 52] on span "Merge changes from main" at bounding box center [118, 50] width 85 height 5
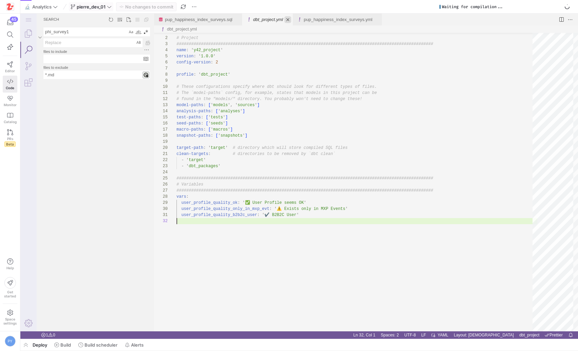
click at [289, 19] on link "Close (⌘W)" at bounding box center [287, 19] width 7 height 7
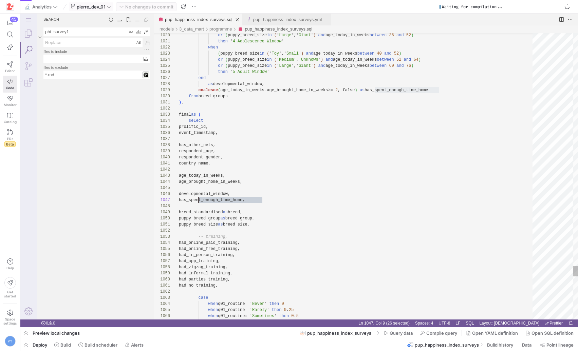
scroll to position [37, 20]
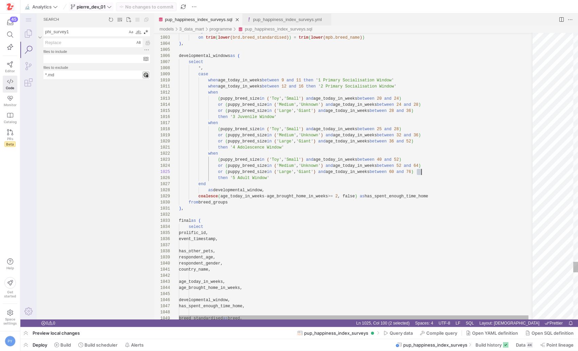
drag, startPoint x: 400, startPoint y: 171, endPoint x: 405, endPoint y: 171, distance: 5.4
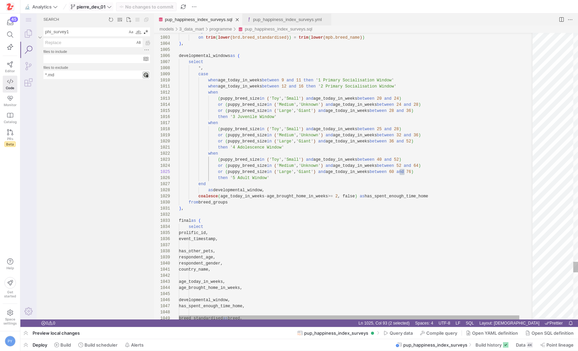
drag, startPoint x: 406, startPoint y: 167, endPoint x: 436, endPoint y: 165, distance: 29.9
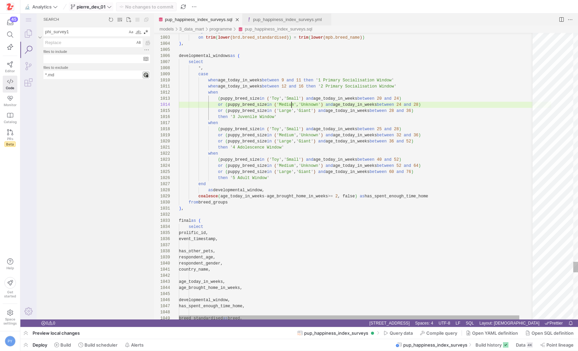
type textarea "when age_today_in_weeks between 12 and 16 then '2 Primary Socialisation Window'…"
